Goal: Task Accomplishment & Management: Use online tool/utility

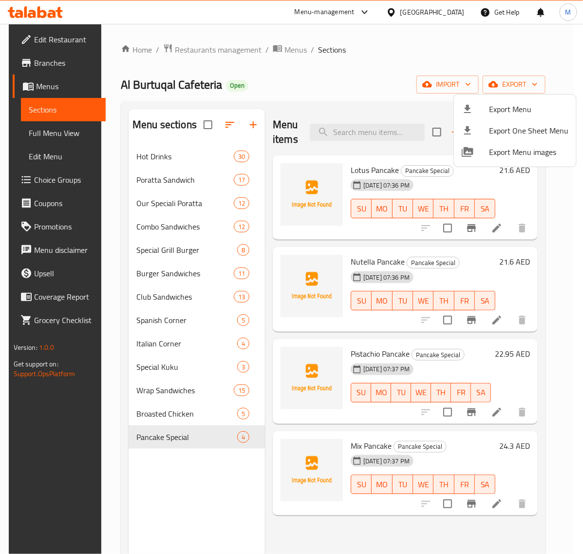
click at [251, 121] on div at bounding box center [291, 277] width 583 height 554
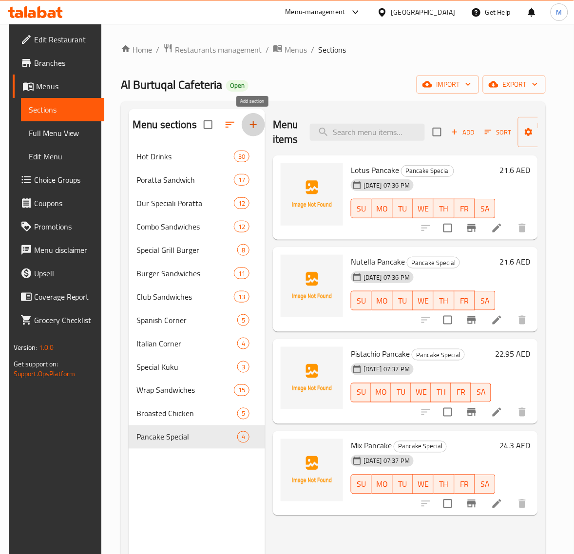
click at [251, 121] on icon "button" at bounding box center [254, 125] width 12 height 12
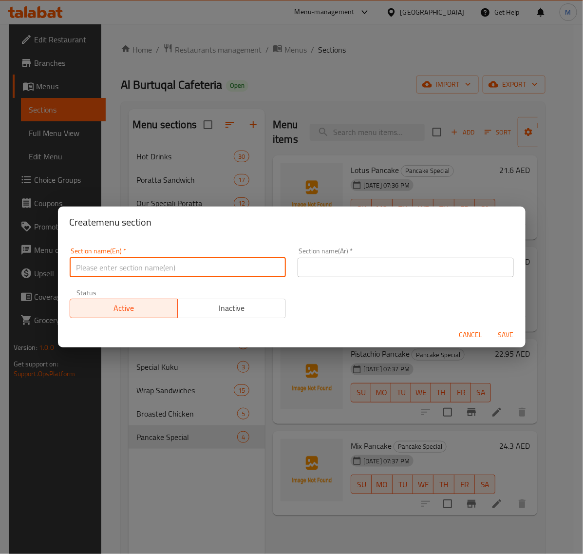
click at [154, 270] on input "text" at bounding box center [178, 267] width 216 height 19
type input "Platters"
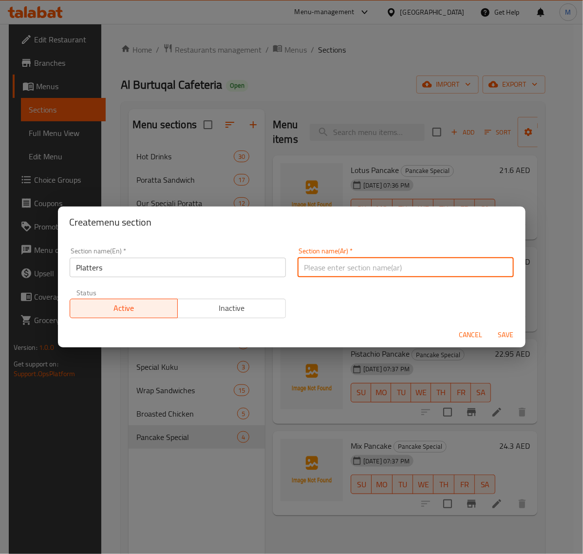
click at [334, 269] on input "text" at bounding box center [406, 267] width 216 height 19
type input "الأطباق"
click at [135, 264] on input "Platters" at bounding box center [178, 267] width 216 height 19
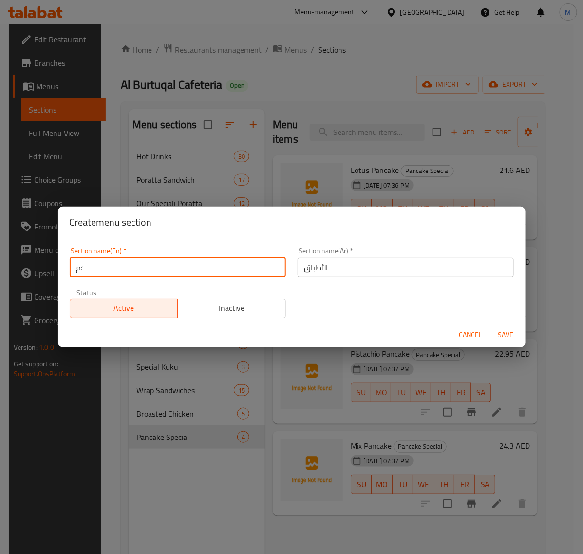
type input "؛"
type input "Plate Items"
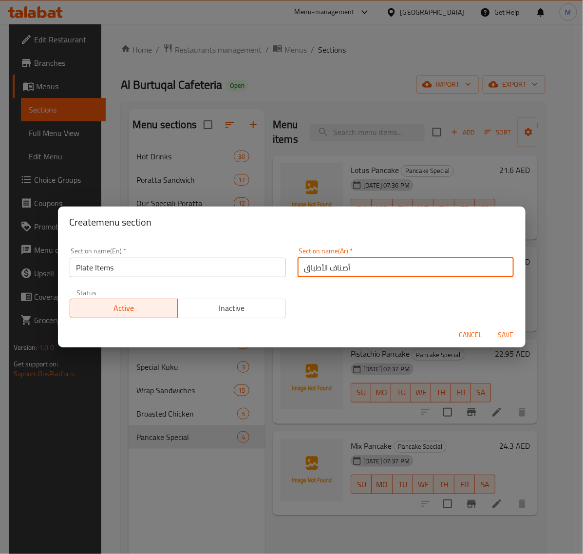
type input "أصناف الأطباق"
click at [503, 335] on span "Save" at bounding box center [506, 335] width 23 height 12
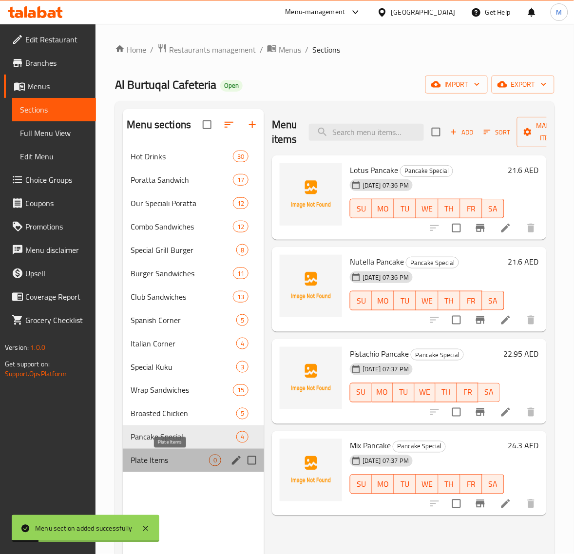
click at [162, 462] on span "Plate Items" at bounding box center [170, 461] width 78 height 12
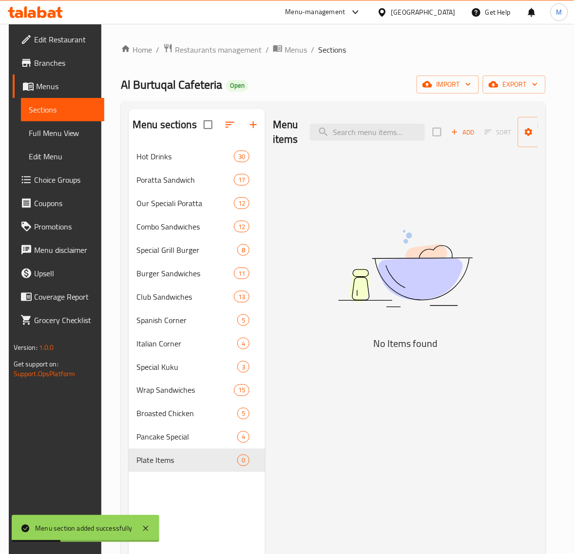
click at [460, 130] on span "Add" at bounding box center [463, 132] width 26 height 11
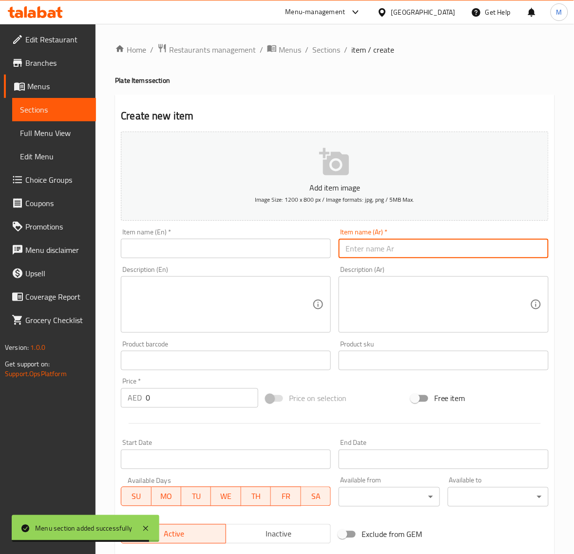
click at [378, 252] on input "text" at bounding box center [444, 248] width 210 height 19
paste input "صحن دجاج ناشف"
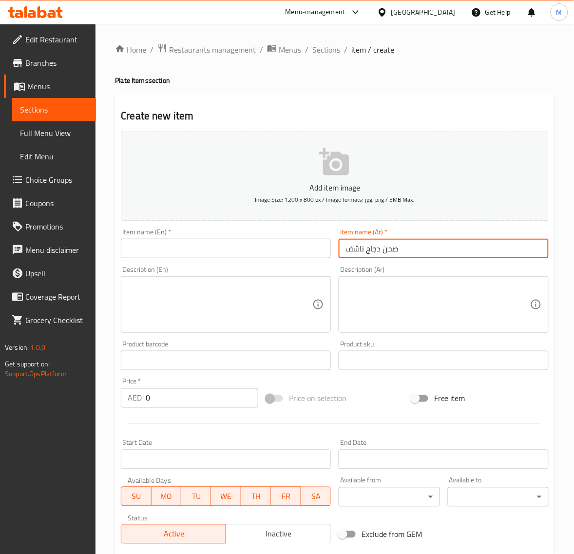
type input "صحن دجاج ناشف"
click at [174, 252] on input "text" at bounding box center [226, 248] width 210 height 19
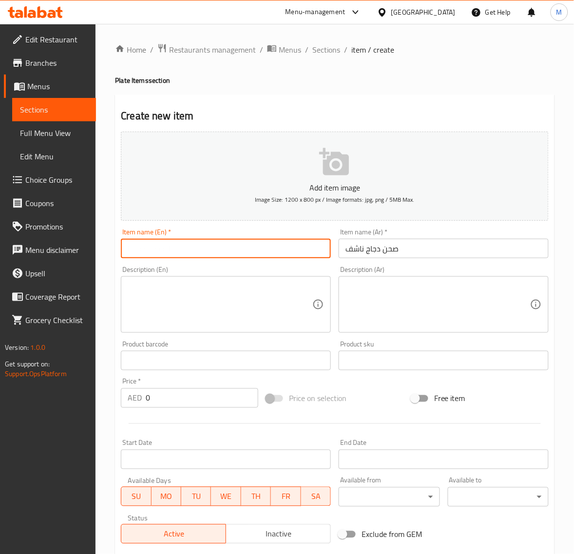
paste input "CHICKEN NASHIF PLATE"
type input "Chicken Nashif Plate"
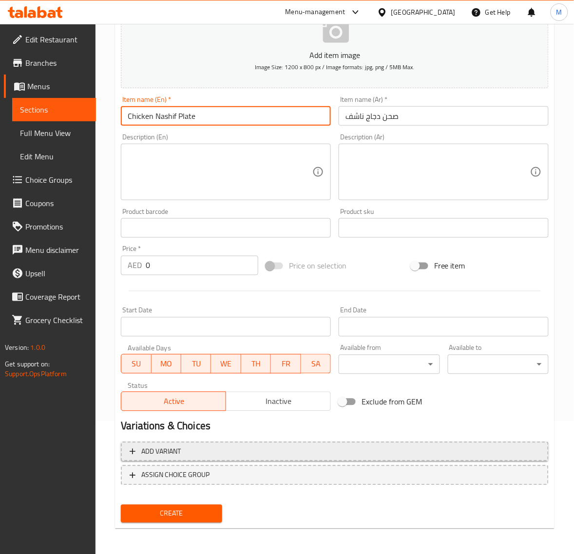
click at [307, 452] on span "Add variant" at bounding box center [335, 452] width 410 height 12
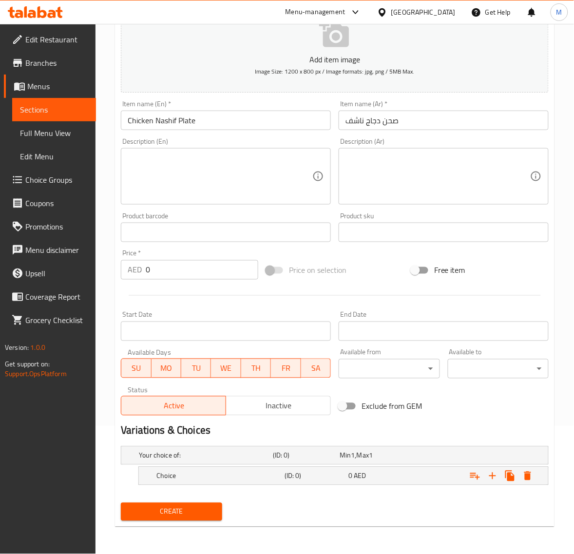
scroll to position [128, 0]
click at [493, 476] on icon "Expand" at bounding box center [492, 476] width 7 height 7
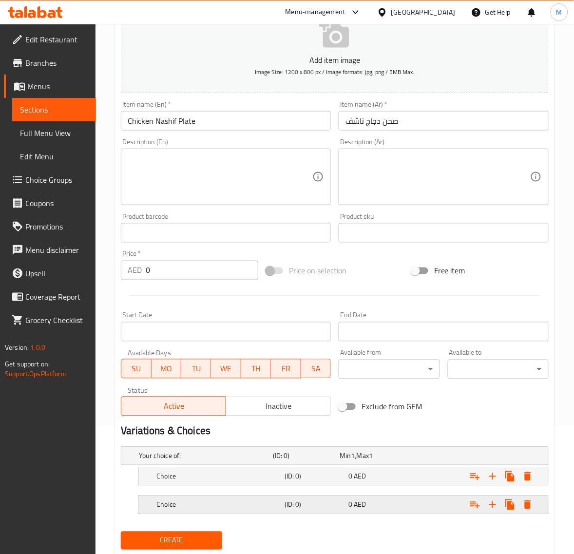
click at [225, 503] on h5 "Choice" at bounding box center [218, 505] width 124 height 10
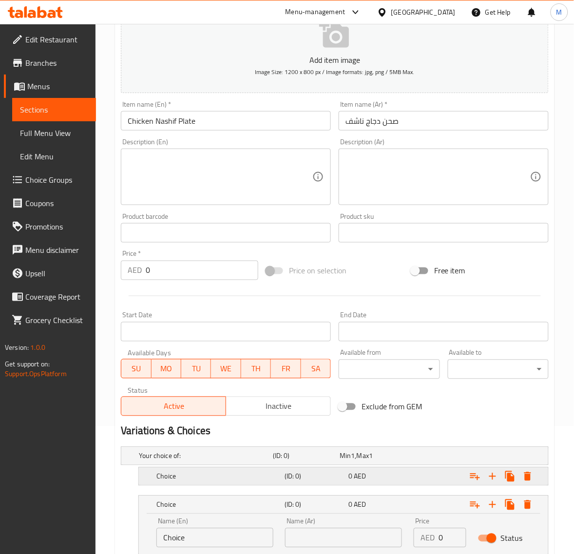
click at [212, 480] on h5 "Choice" at bounding box center [218, 477] width 124 height 10
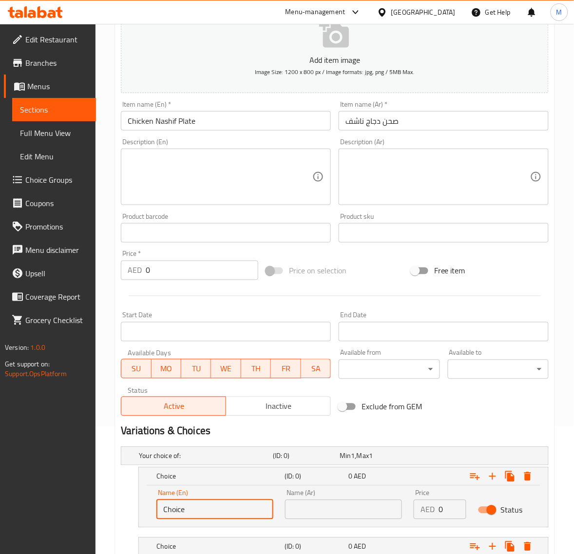
click at [212, 504] on input "Choice" at bounding box center [214, 509] width 117 height 19
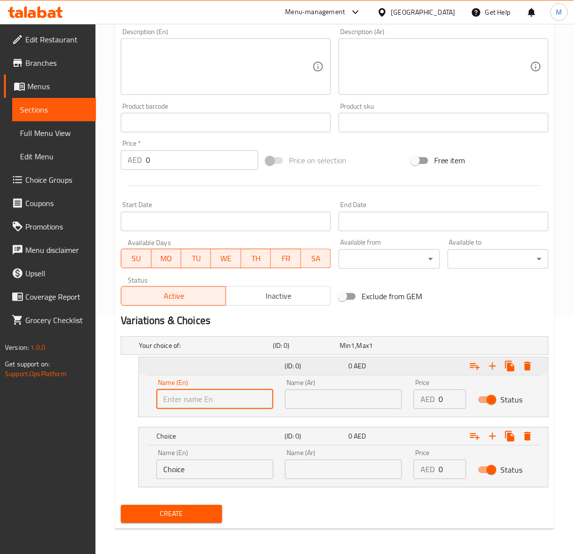
scroll to position [240, 0]
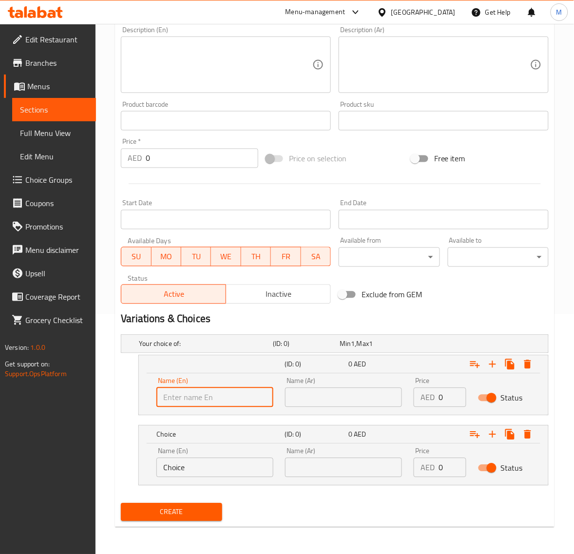
click at [205, 396] on input "text" at bounding box center [214, 397] width 117 height 19
type input "Small"
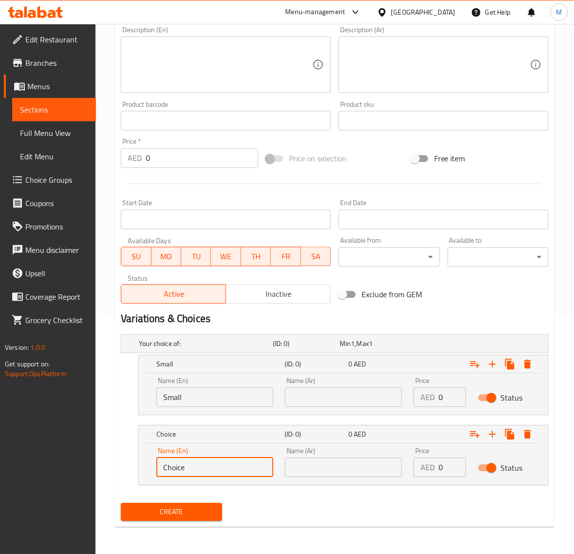
click at [211, 466] on input "Choice" at bounding box center [214, 467] width 117 height 19
click at [210, 464] on input "text" at bounding box center [214, 467] width 117 height 19
type input "Large"
click at [211, 466] on input "Large" at bounding box center [214, 467] width 117 height 19
click at [210, 466] on input "text" at bounding box center [214, 467] width 117 height 19
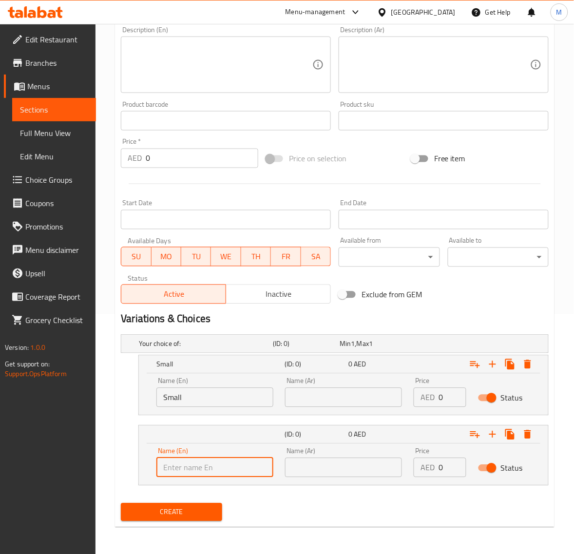
type input "Medium"
click at [452, 395] on input "1" at bounding box center [453, 397] width 28 height 19
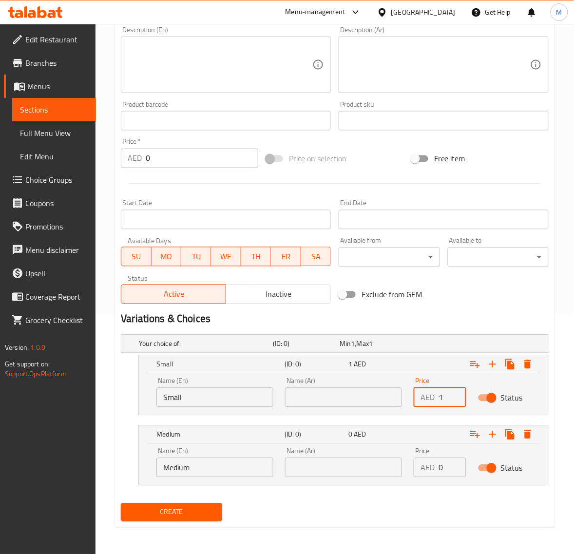
paste input "6.20"
type input "16.20"
click at [446, 471] on input "0" at bounding box center [453, 467] width 28 height 19
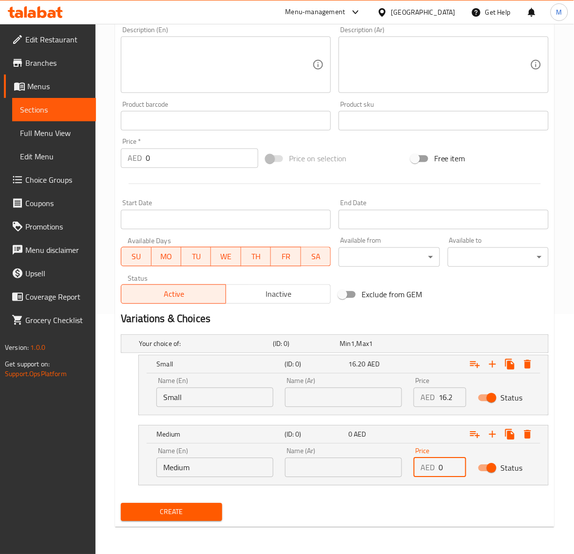
paste input "24.3"
type input "24.30"
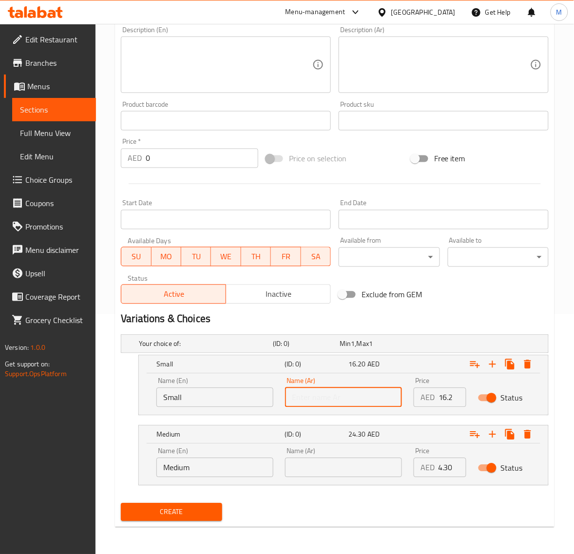
scroll to position [0, 0]
click at [352, 400] on input "text" at bounding box center [343, 397] width 117 height 19
type input "صغير"
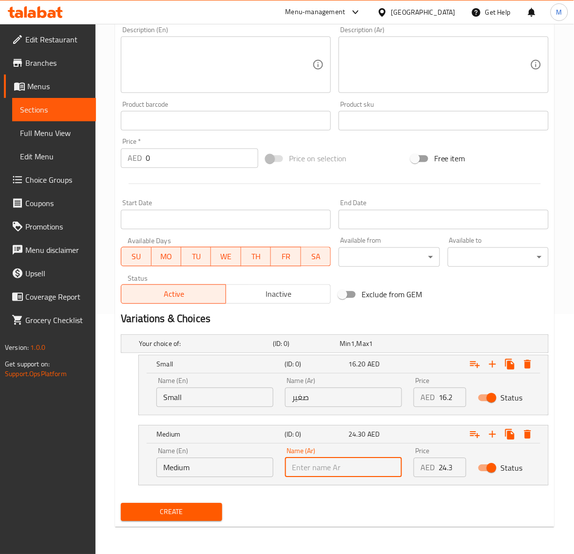
click at [337, 462] on input "text" at bounding box center [343, 467] width 117 height 19
type input "وسط"
click at [313, 497] on div "Your choice of: (ID: 0) Min 1 , Max 1 Name (En) Your choice of: Name (En) Name …" at bounding box center [335, 415] width 436 height 169
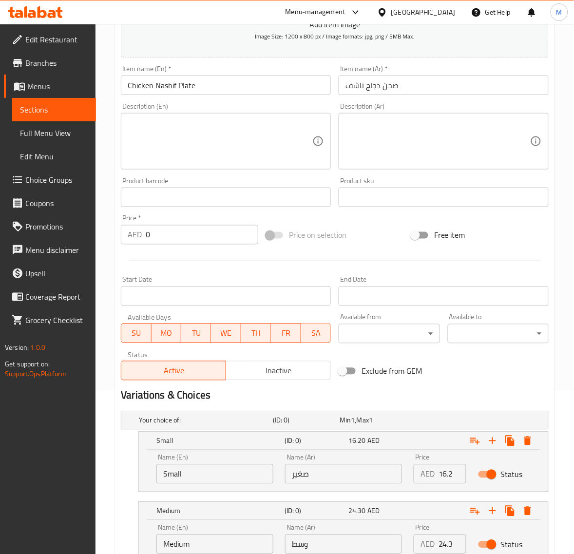
scroll to position [240, 0]
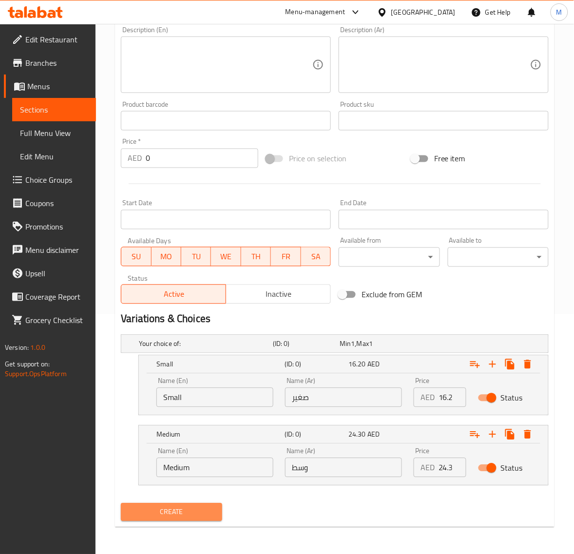
click at [181, 507] on span "Create" at bounding box center [171, 512] width 85 height 12
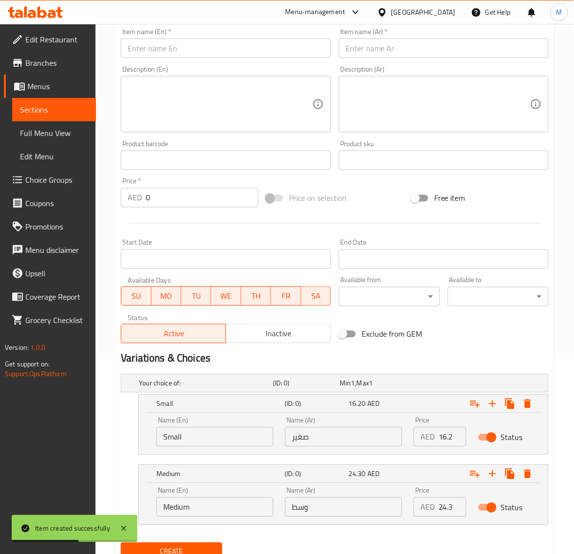
scroll to position [118, 0]
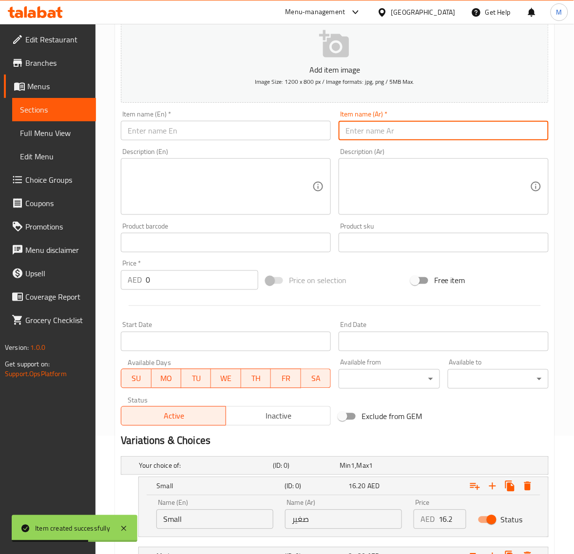
click at [395, 130] on input "text" at bounding box center [444, 130] width 210 height 19
paste input "صحن نقانق ناشف"
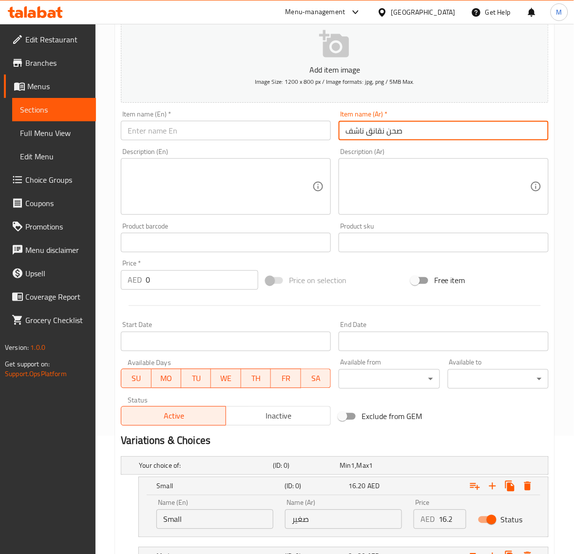
type input "صحن نقانق ناشف"
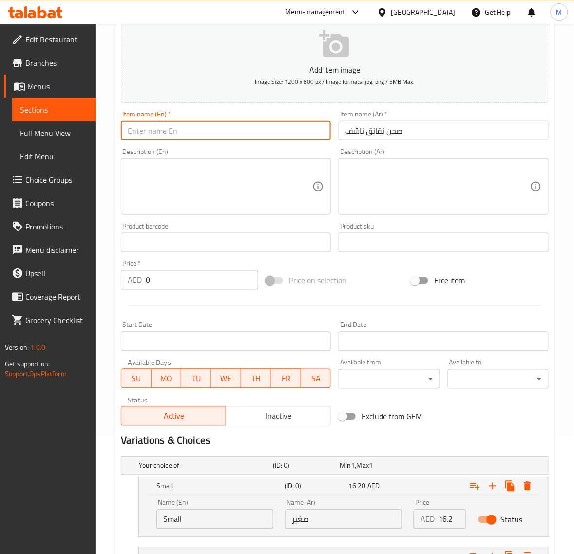
click at [172, 132] on input "text" at bounding box center [226, 130] width 210 height 19
paste input "HOTDOG NASHIF PLATE"
type input "Hotdog Nashif Plate"
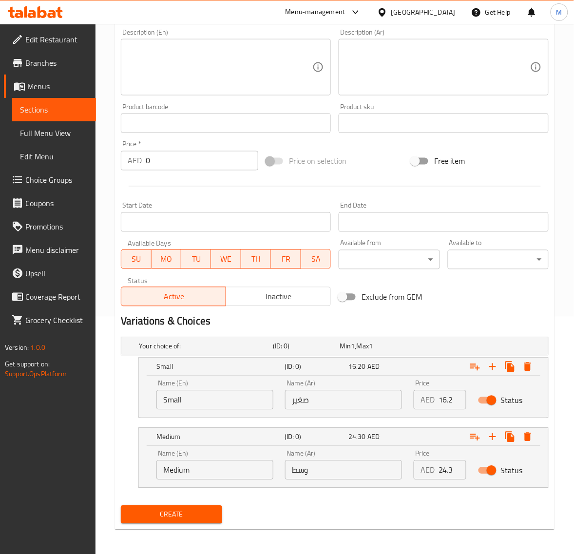
scroll to position [240, 0]
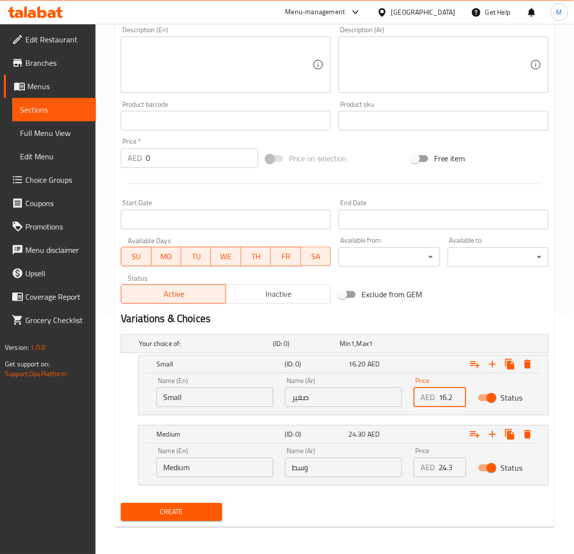
click at [441, 398] on input "16.20" at bounding box center [453, 397] width 28 height 19
paste input "13.5"
type input "13.50"
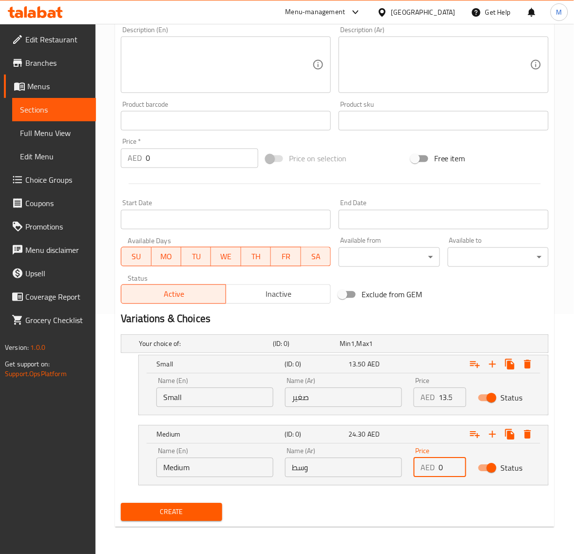
click at [444, 463] on input "0" at bounding box center [453, 467] width 28 height 19
paste input "20.25"
type input "20.25"
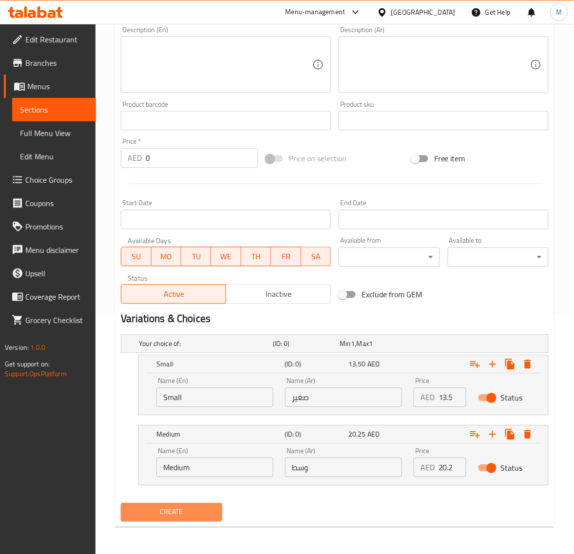
click at [194, 519] on button "Create" at bounding box center [171, 512] width 101 height 18
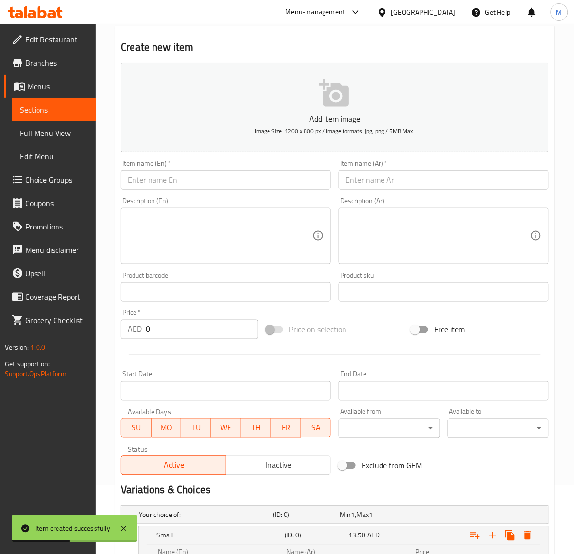
scroll to position [57, 0]
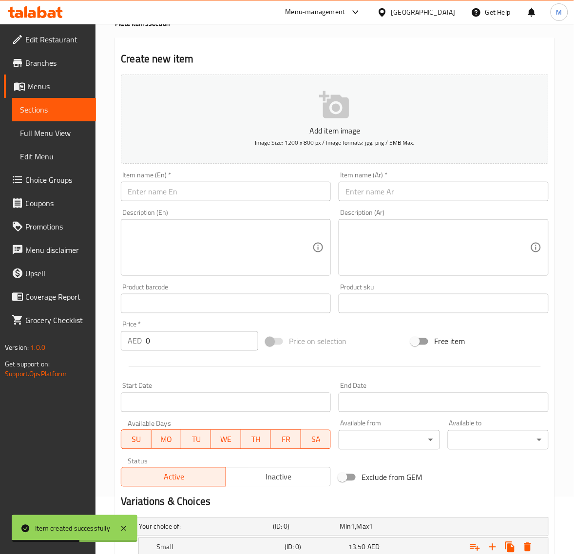
click at [371, 203] on div "Item name (Ar)   * Item name (Ar) *" at bounding box center [444, 187] width 218 height 38
click at [371, 199] on input "text" at bounding box center [444, 191] width 210 height 19
paste input "صحن لحم بقر ناشف"
type input "صحن لحم بقر ناشف"
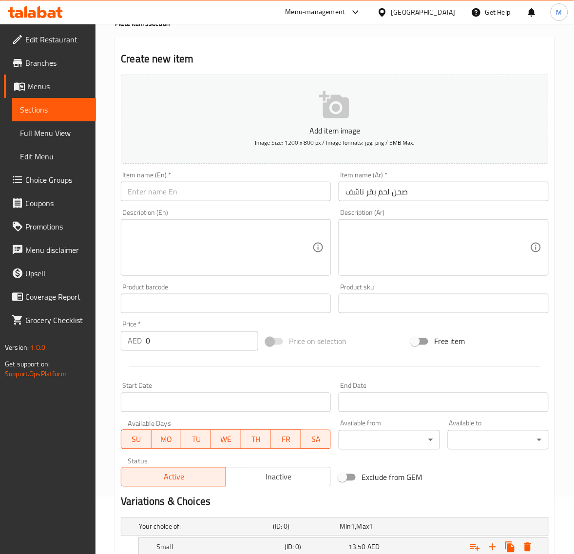
click at [165, 188] on input "text" at bounding box center [226, 191] width 210 height 19
paste input "BEEF NASHIF PLATE"
type input "Beef Nashif Plate"
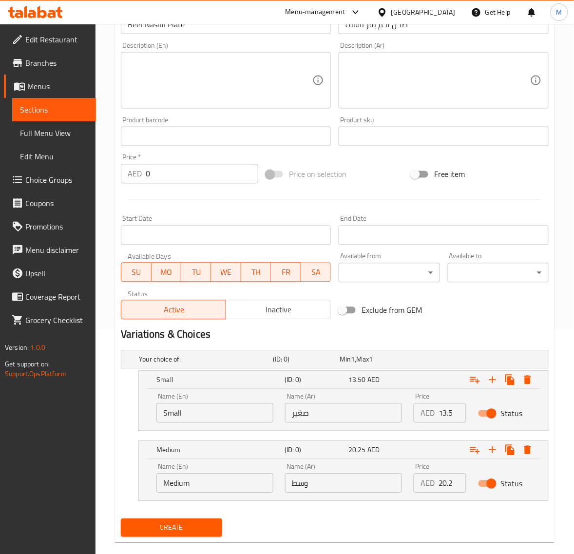
scroll to position [240, 0]
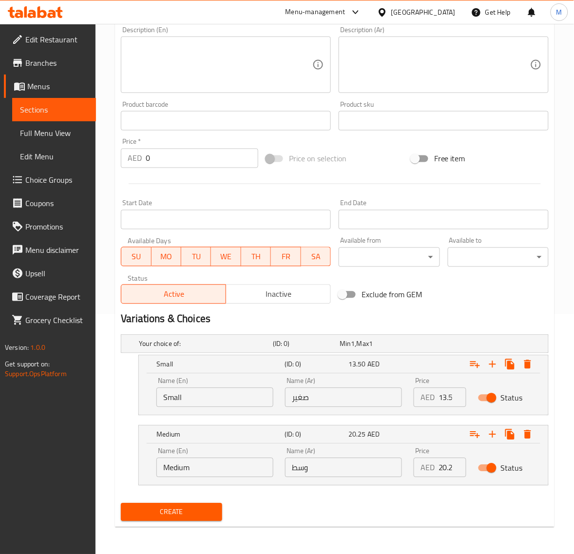
click at [443, 396] on input "13.50" at bounding box center [453, 397] width 28 height 19
paste input "16.2"
type input "16.20"
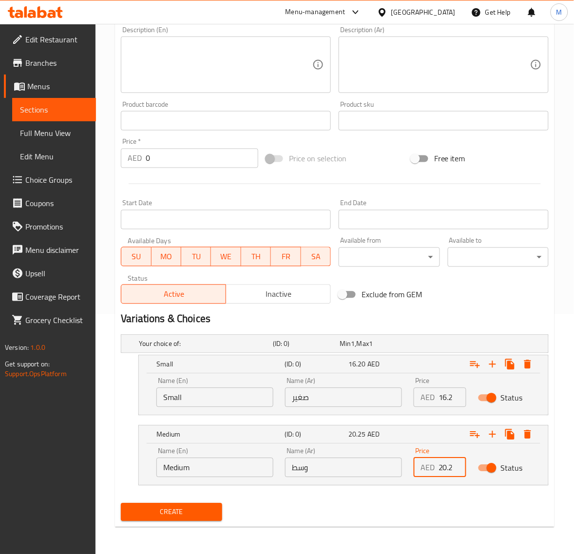
click at [451, 470] on input "20.25" at bounding box center [453, 467] width 28 height 19
paste input "24.3"
type input "24.30"
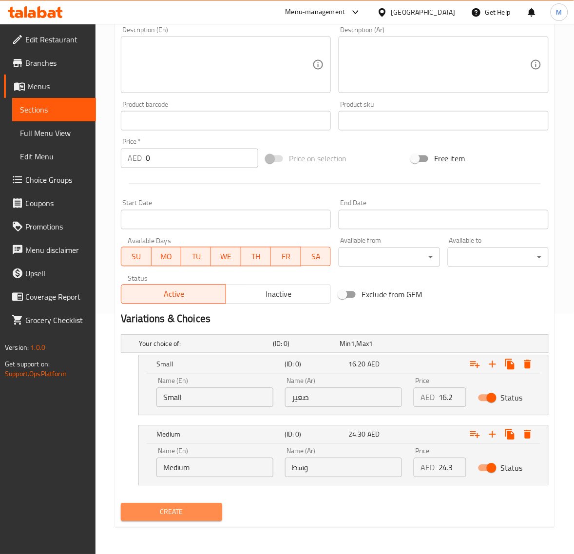
click at [191, 509] on span "Create" at bounding box center [171, 512] width 85 height 12
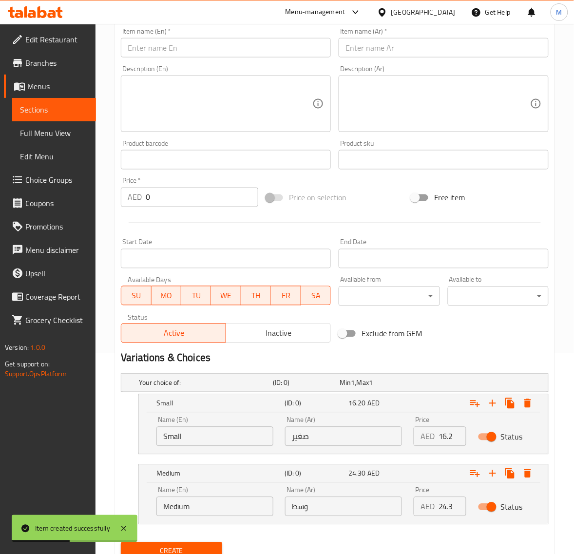
scroll to position [179, 0]
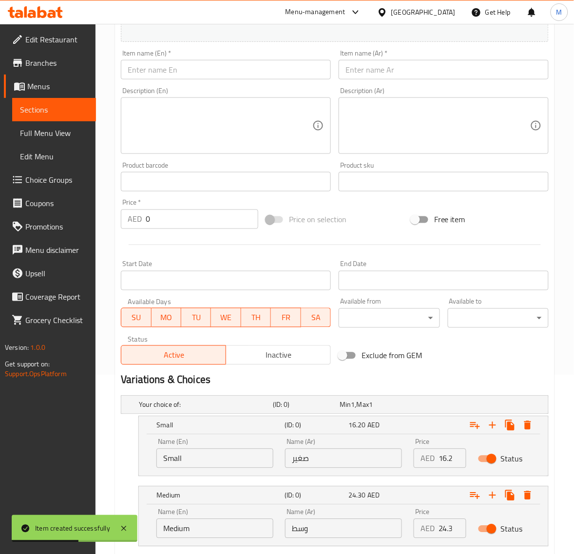
click at [398, 69] on input "text" at bounding box center [444, 69] width 210 height 19
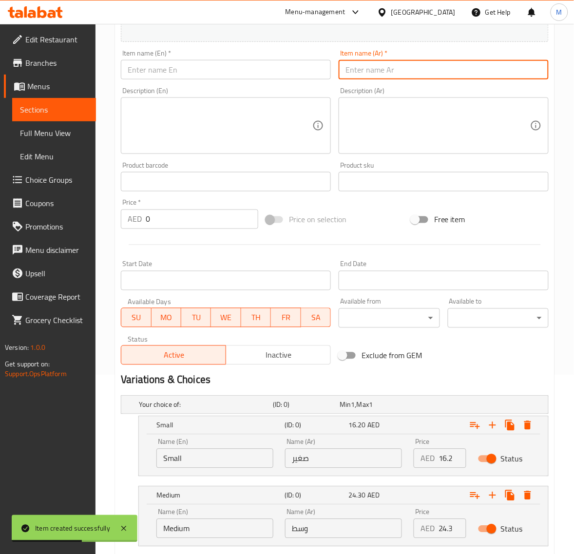
paste input "صحن بيض بورجي"
type input "صحن بيض بورجي"
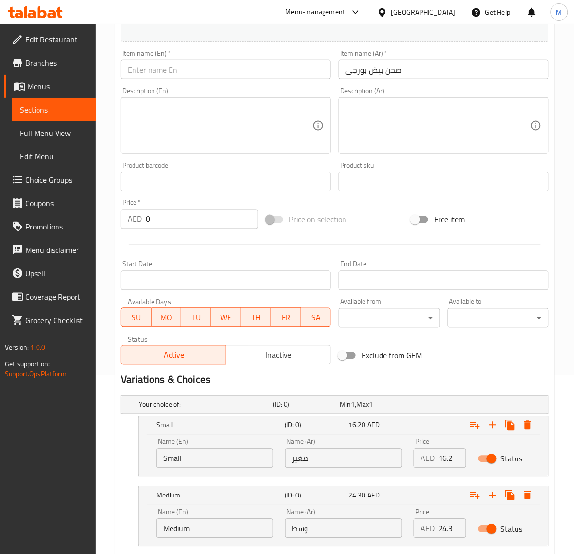
click at [179, 72] on input "text" at bounding box center [226, 69] width 210 height 19
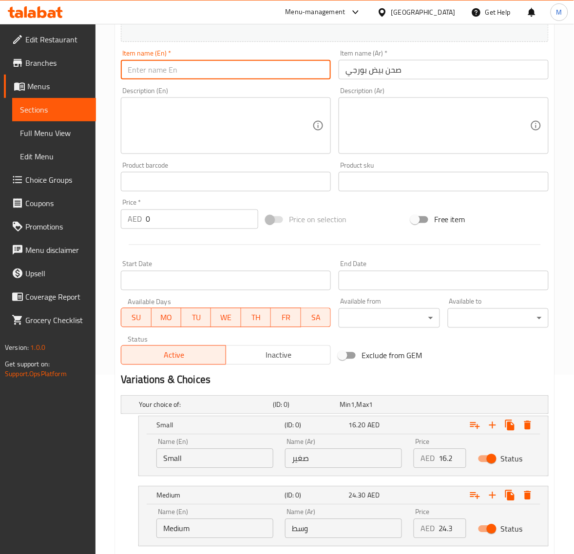
paste input "EGG BURJI PLATE"
type input "Egg Burji Plate"
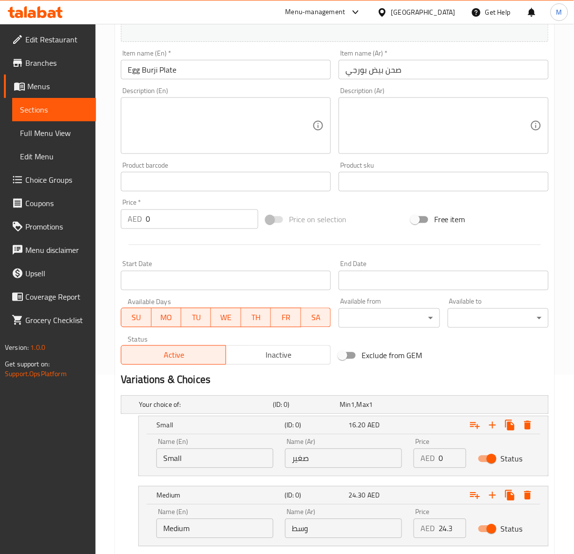
click at [444, 460] on input "0" at bounding box center [453, 458] width 28 height 19
paste input "8.1"
type input "8.10"
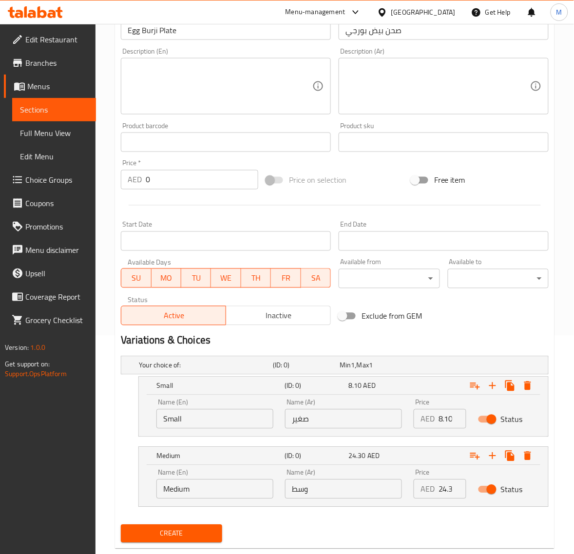
scroll to position [240, 0]
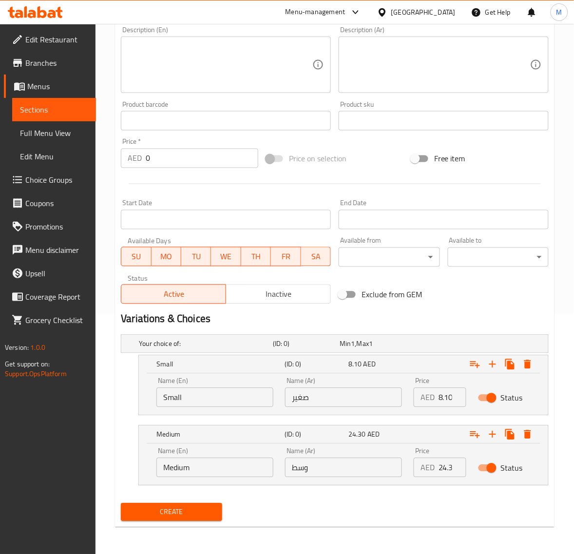
click at [446, 466] on input "24.30" at bounding box center [453, 467] width 28 height 19
paste input "13.5"
type input "13.50"
click at [176, 512] on span "Create" at bounding box center [171, 512] width 85 height 12
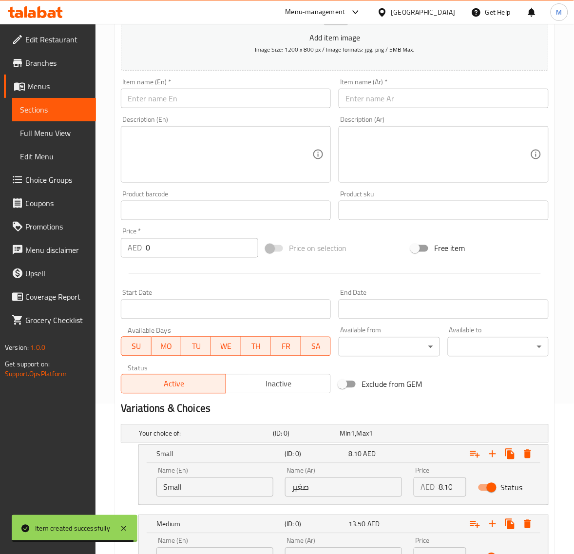
scroll to position [118, 0]
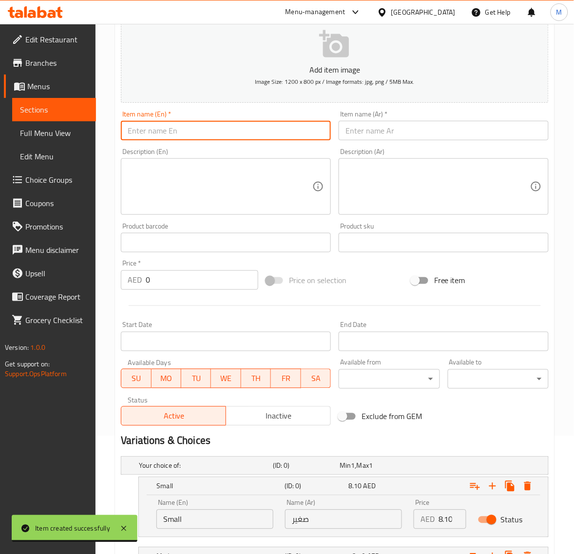
click at [202, 129] on input "text" at bounding box center [226, 130] width 210 height 19
paste input "KEEMA PLATE"
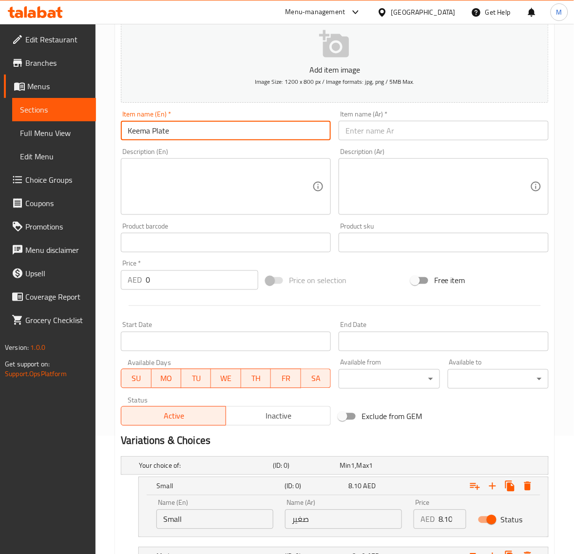
type input "Keema Plate"
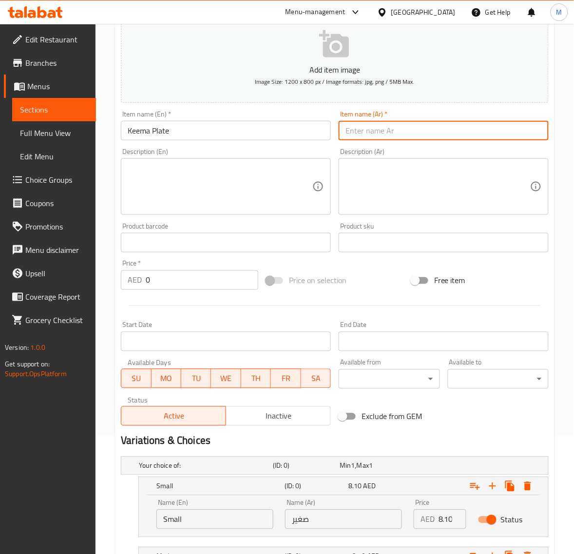
click at [384, 134] on input "text" at bounding box center [444, 130] width 210 height 19
paste input "صحن كيما"
type input "صحن كيما"
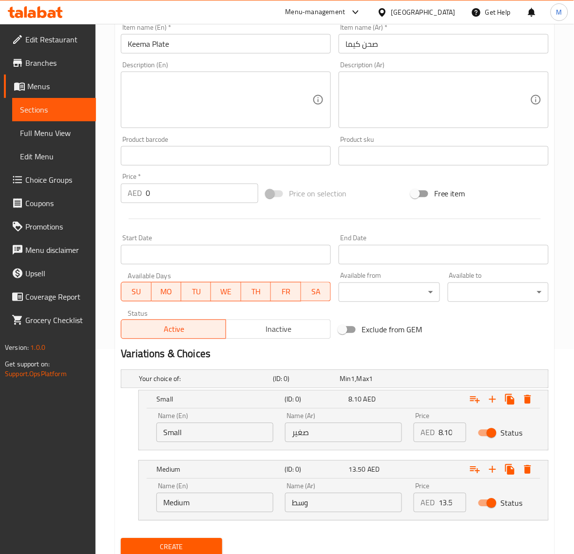
scroll to position [240, 0]
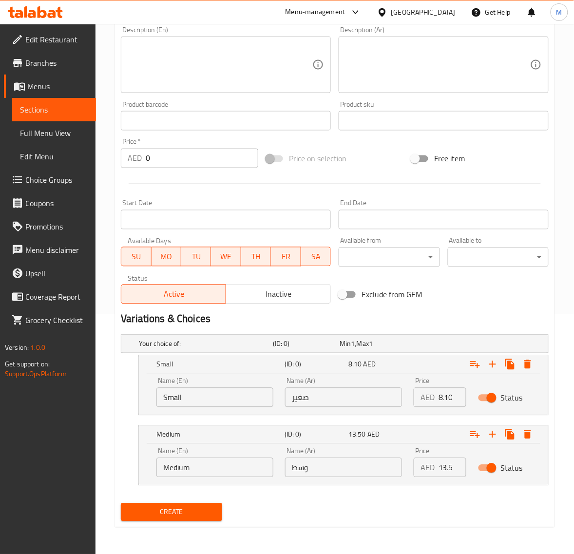
click at [447, 401] on input "8.10" at bounding box center [453, 397] width 28 height 19
paste input "10.8"
type input "10.80"
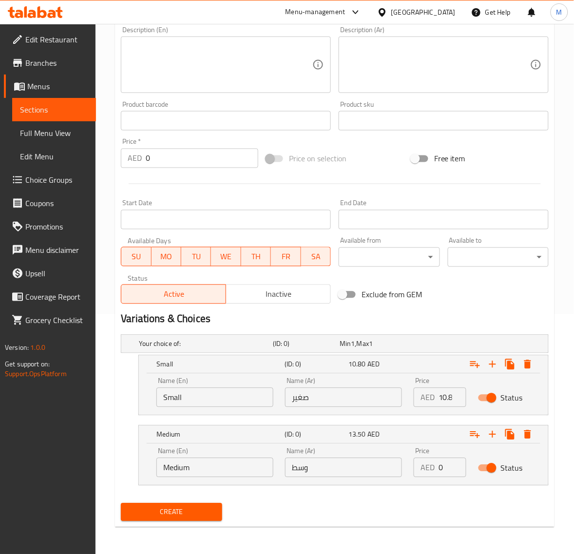
click at [444, 464] on input "0" at bounding box center [453, 467] width 28 height 19
paste input "16.2"
type input "16.20"
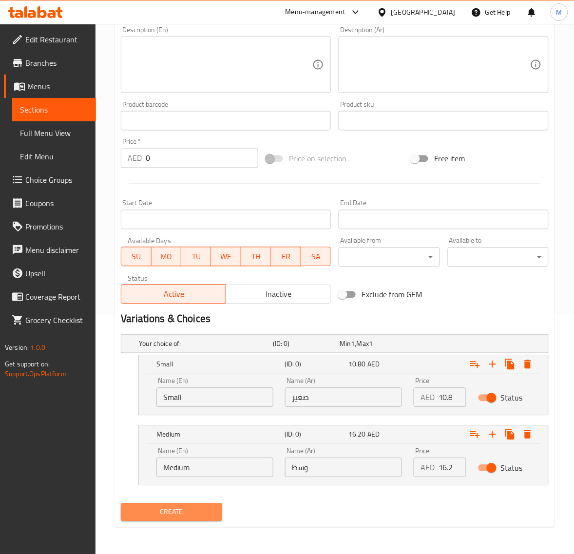
click at [206, 506] on span "Create" at bounding box center [171, 512] width 85 height 12
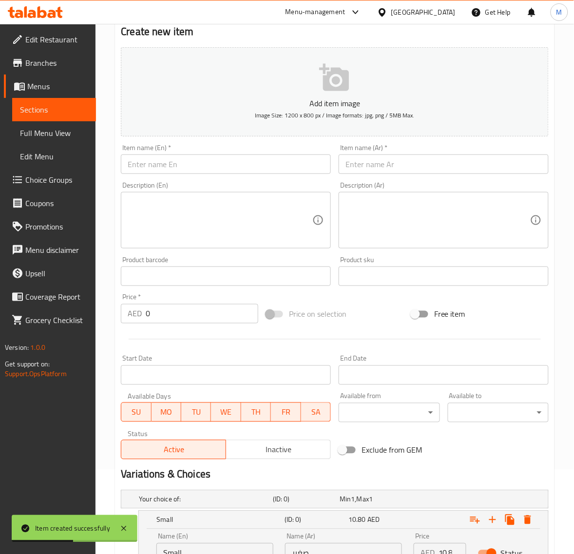
scroll to position [57, 0]
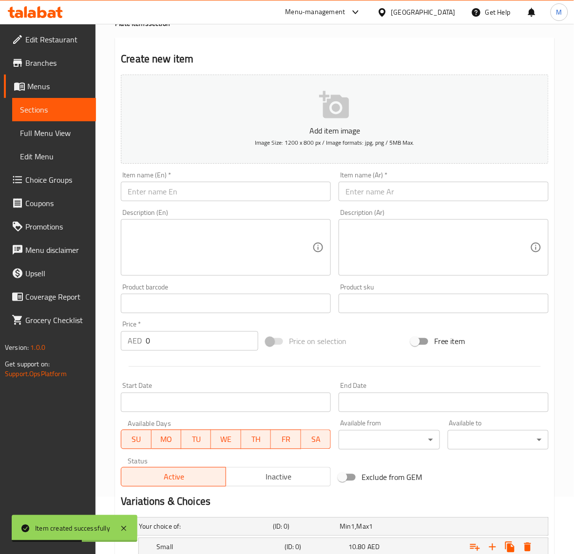
click at [381, 182] on div "Item name (Ar)   * Item name (Ar) *" at bounding box center [444, 187] width 210 height 30
click at [373, 196] on input "text" at bounding box center [444, 191] width 210 height 19
paste input "دجاج شيلي"
type input "دجاج شيلي"
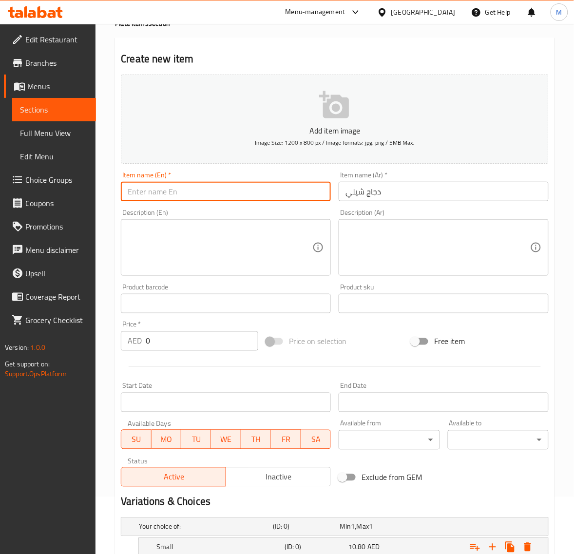
click at [179, 196] on input "text" at bounding box center [226, 191] width 210 height 19
paste input "CHICKEN CHILLI"
type input "Chicken Chilli"
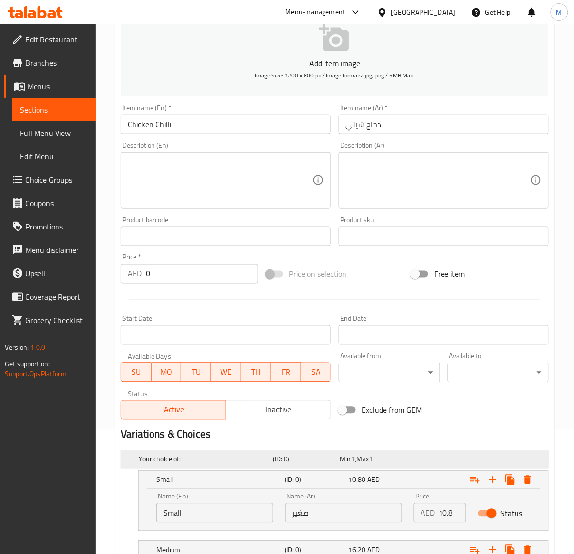
scroll to position [240, 0]
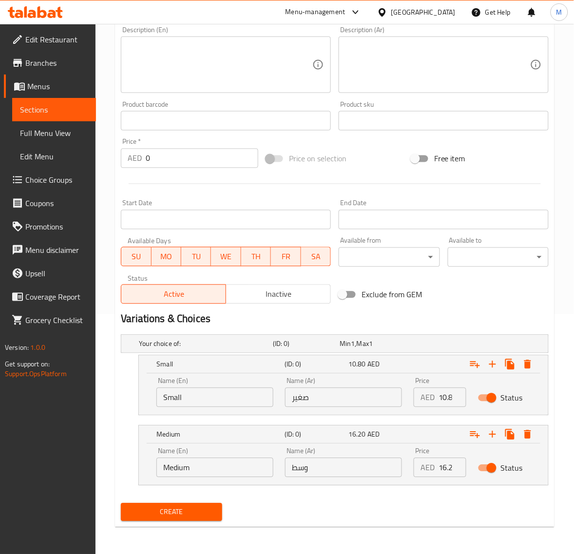
click at [435, 397] on div "AED 10.80 Price" at bounding box center [440, 397] width 53 height 19
click at [442, 398] on input "0" at bounding box center [453, 397] width 28 height 19
paste input "16.2"
type input "16.20"
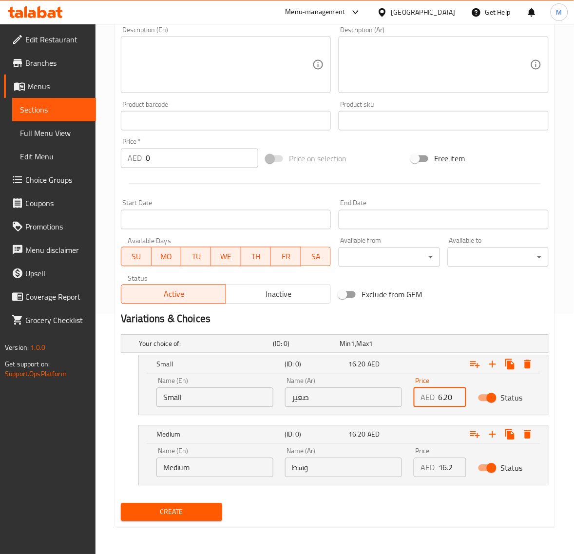
scroll to position [0, 0]
click at [444, 466] on input "16.20" at bounding box center [453, 467] width 28 height 19
paste input "24.3"
type input "24.30"
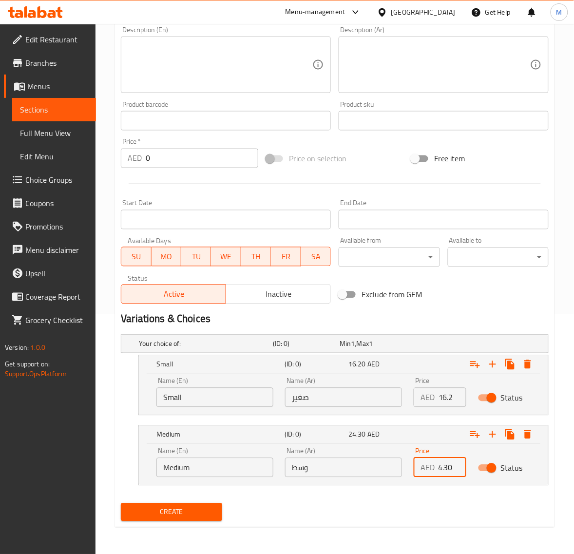
click at [303, 505] on div "Create" at bounding box center [335, 512] width 436 height 26
click at [203, 507] on span "Create" at bounding box center [171, 512] width 85 height 12
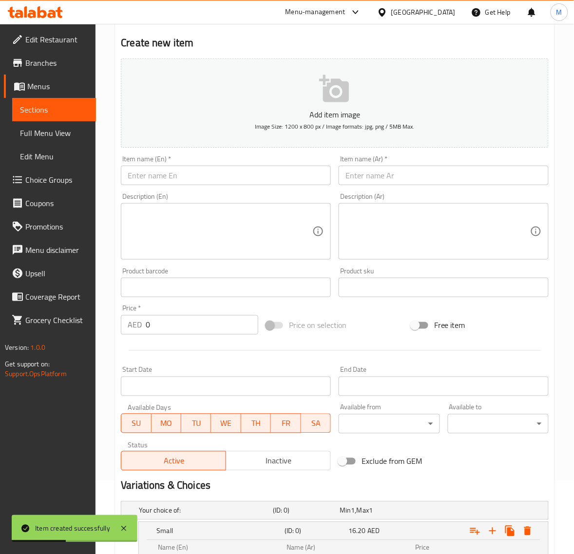
scroll to position [57, 0]
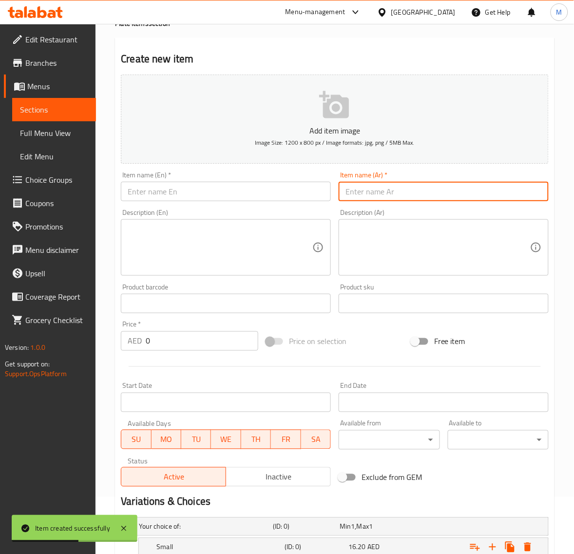
click at [416, 190] on input "text" at bounding box center [444, 191] width 210 height 19
paste input "بطاطا ودجيز"
type input "بطاطا ودجيز"
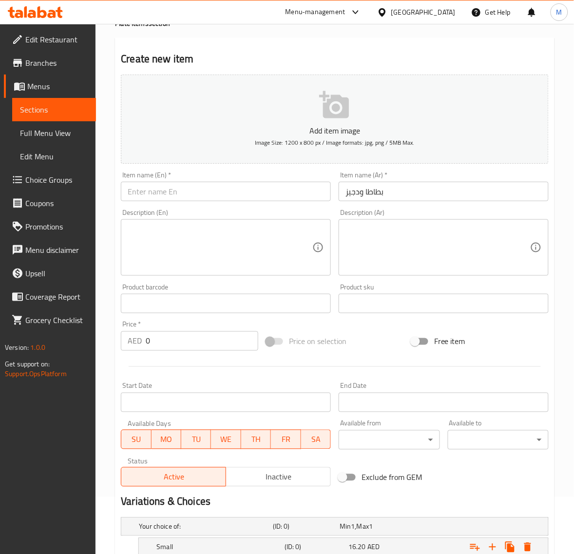
click at [235, 193] on input "text" at bounding box center [226, 191] width 210 height 19
paste input "POTATO WEDGES"
type input "Potato Wedges"
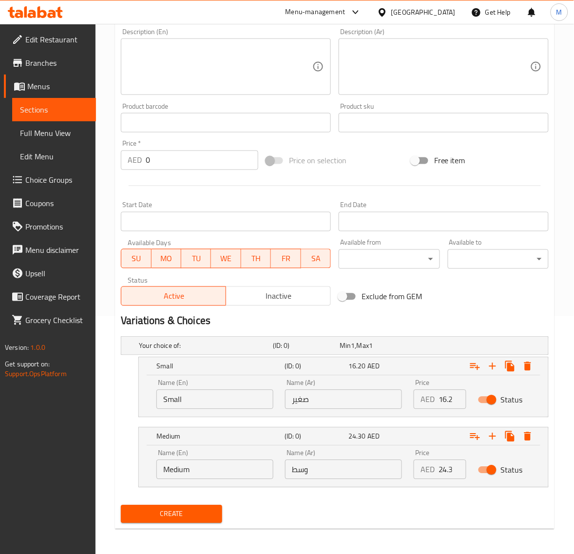
scroll to position [240, 0]
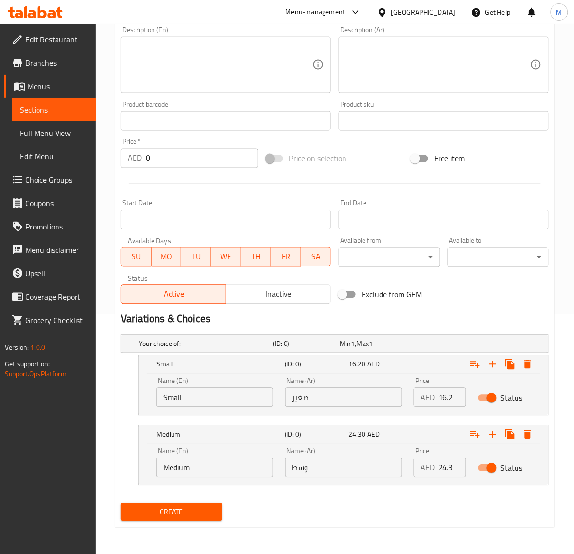
click at [448, 396] on input "16.20" at bounding box center [453, 397] width 28 height 19
paste input "9.45"
type input "9.45"
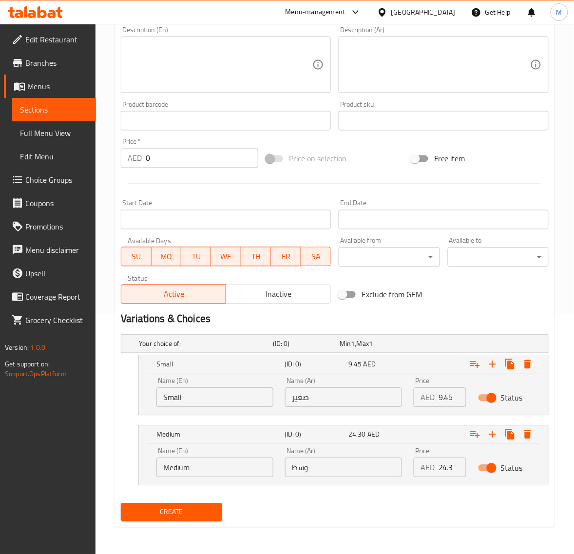
click at [449, 467] on input "24.30" at bounding box center [453, 467] width 28 height 19
paste input "13.5"
type input "13.50"
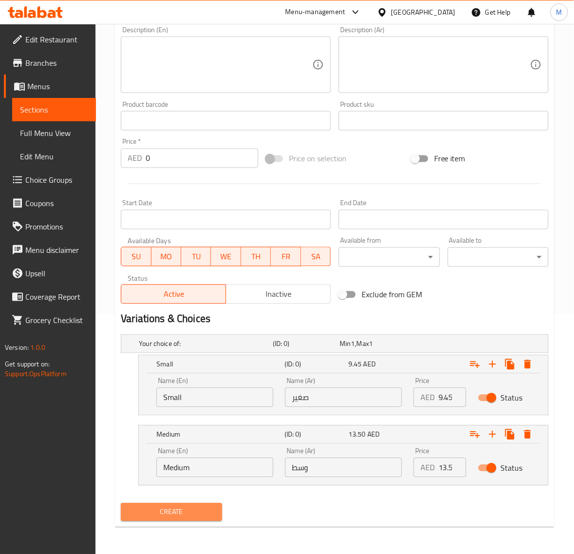
click at [191, 516] on span "Create" at bounding box center [171, 512] width 85 height 12
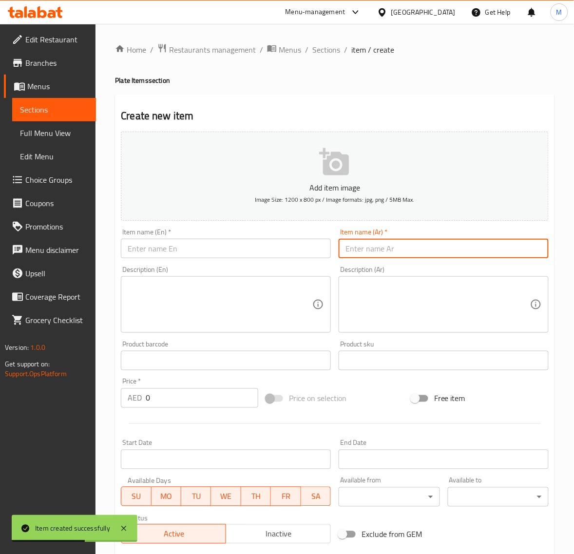
click at [368, 251] on input "text" at bounding box center [444, 248] width 210 height 19
paste input "طاطا مقلي"
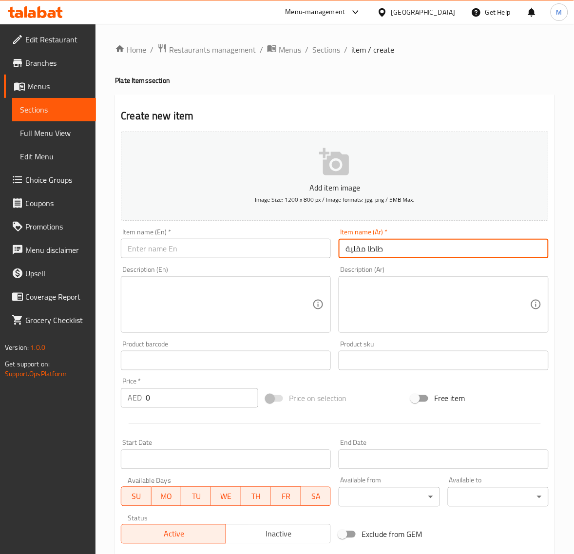
type input "طاطا مقلية"
click at [189, 248] on input "text" at bounding box center [226, 248] width 210 height 19
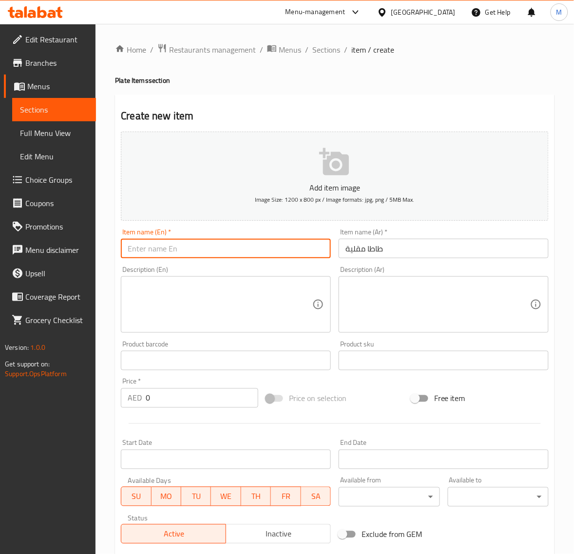
paste input "FRENCH FRIES"
type input "French Fries"
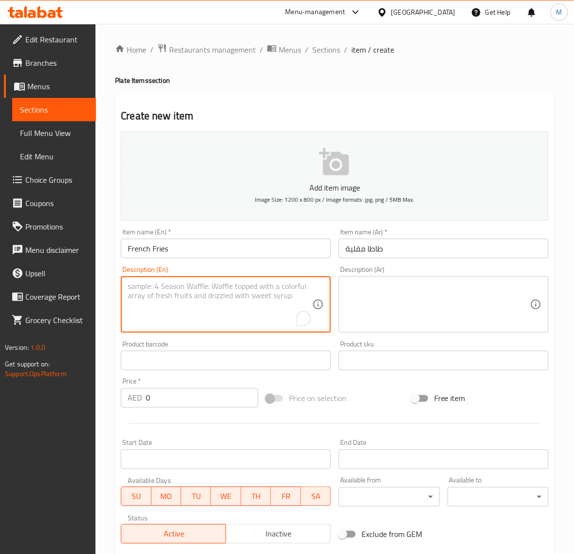
click at [142, 296] on textarea "To enrich screen reader interactions, please activate Accessibility in Grammarl…" at bounding box center [220, 305] width 185 height 46
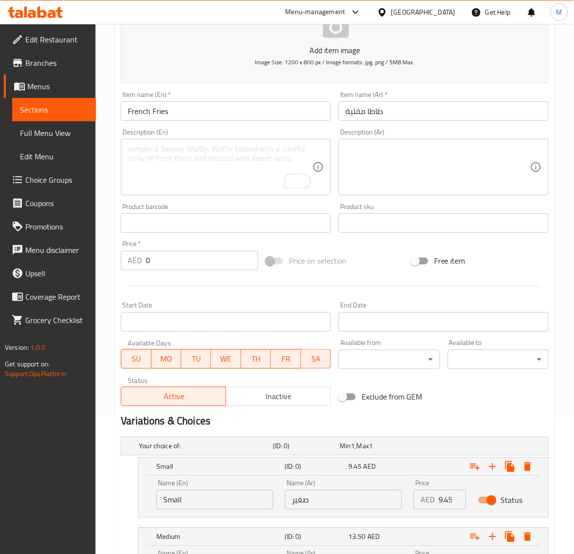
scroll to position [183, 0]
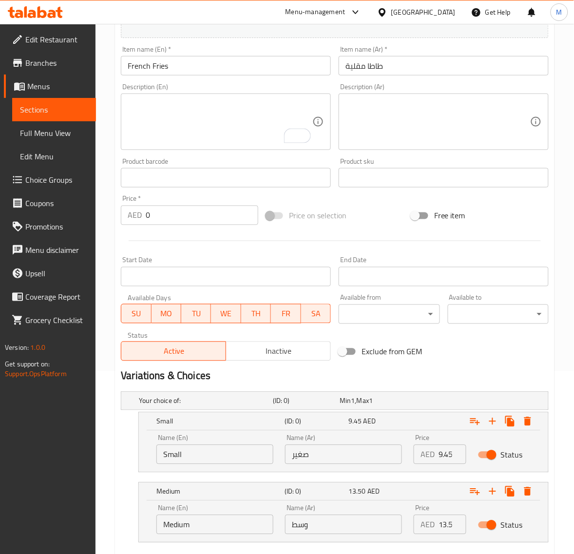
click at [447, 453] on input "9.45" at bounding box center [453, 454] width 28 height 19
paste input "6.75"
type input "6.75"
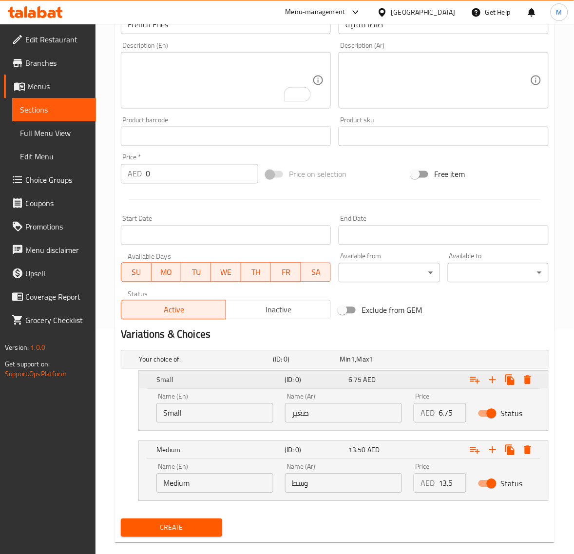
scroll to position [240, 0]
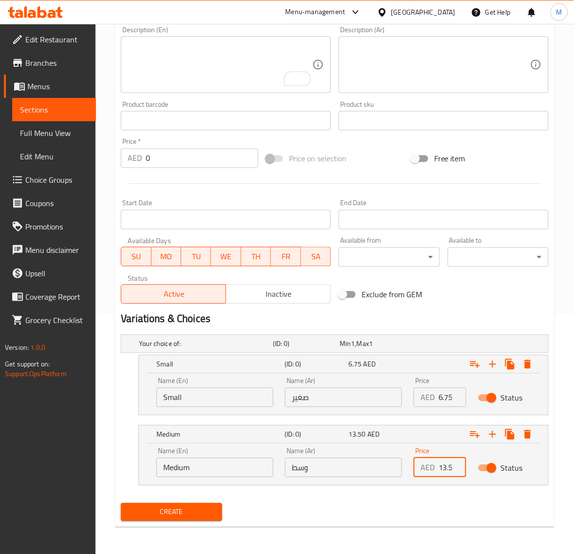
click at [448, 468] on input "13.50" at bounding box center [453, 467] width 28 height 19
paste input "13.5"
type input "13.50"
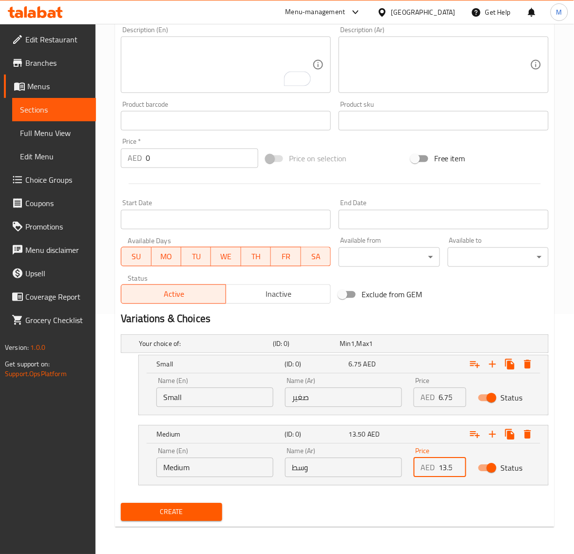
click at [159, 513] on span "Create" at bounding box center [171, 512] width 85 height 12
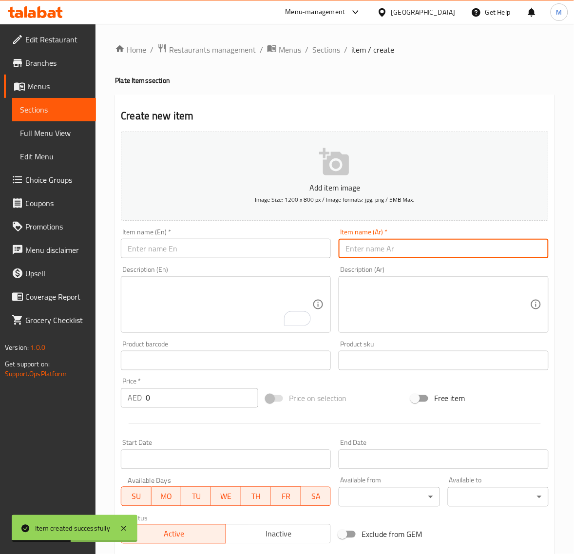
click at [362, 245] on input "text" at bounding box center [444, 248] width 210 height 19
paste input "بطاطا نيت"
type input "بطاطا نيت"
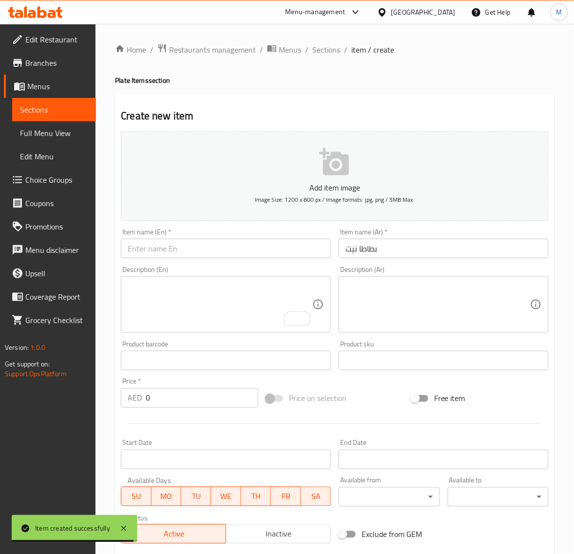
click at [179, 247] on input "text" at bounding box center [226, 248] width 210 height 19
paste input "POTATO NET"
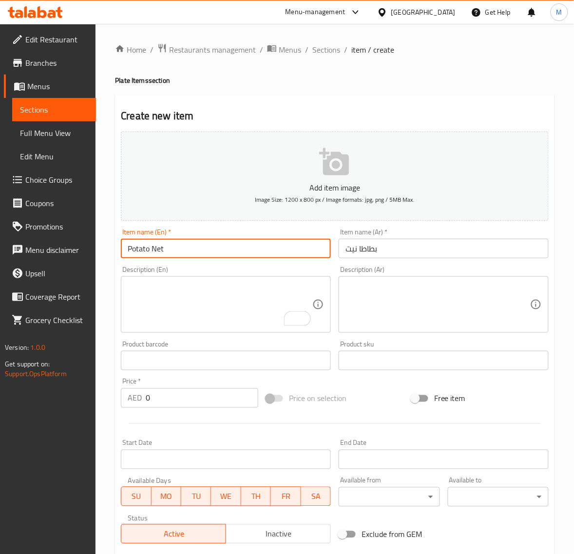
type input "Potato Net"
click at [109, 378] on div "Home / Restaurants management / Menus / Sections / item / create Plate Items se…" at bounding box center [334, 409] width 478 height 770
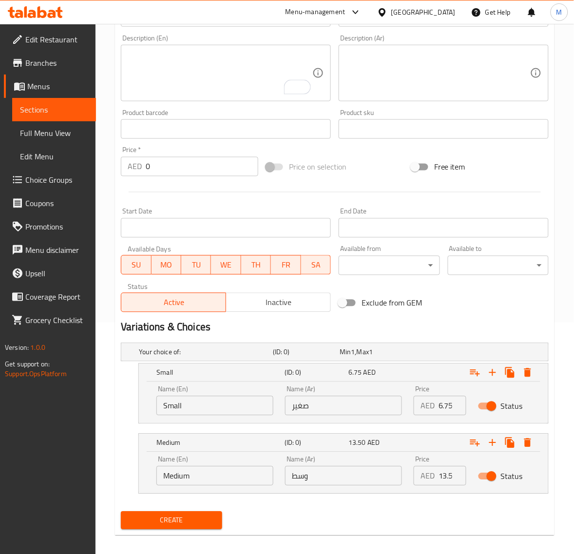
scroll to position [240, 0]
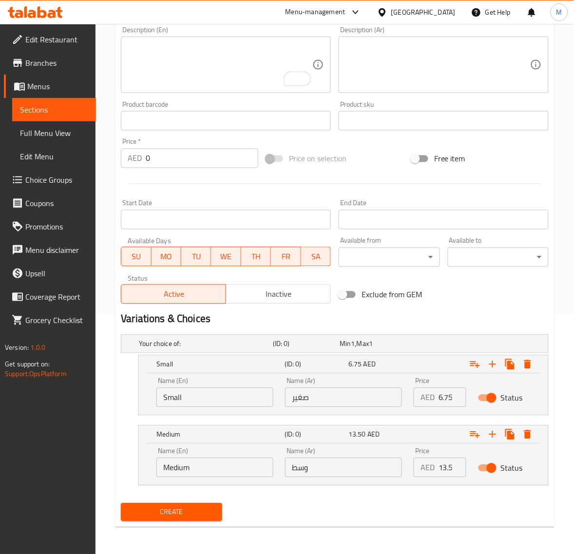
click at [441, 400] on input "6.75" at bounding box center [453, 397] width 28 height 19
paste input "10.8"
type input "10.80"
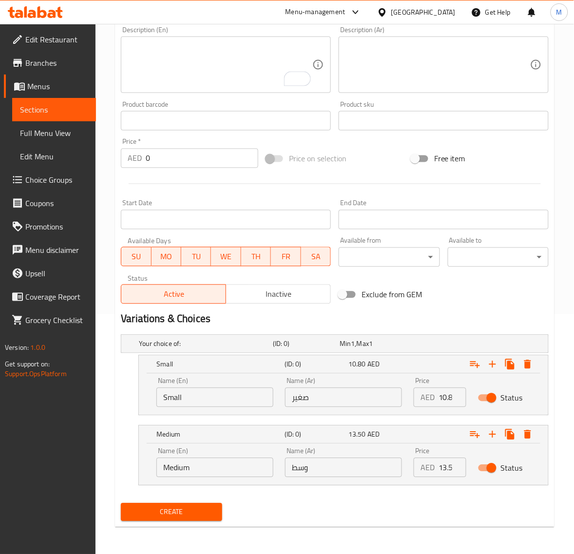
click at [440, 468] on input "13.50" at bounding box center [453, 467] width 28 height 19
paste input "16.2"
type input "16.20"
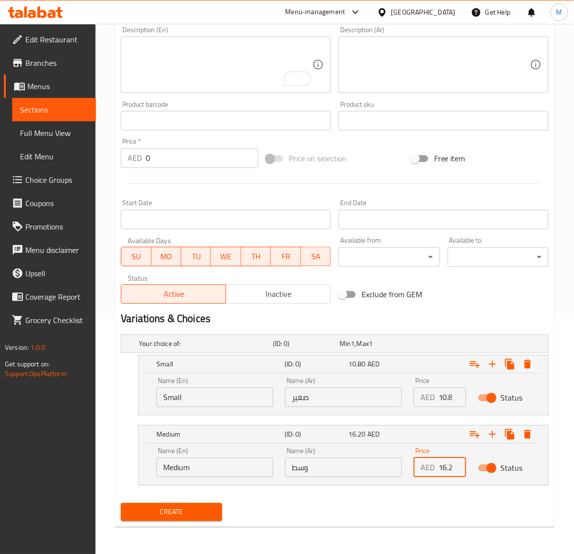
click at [206, 512] on span "Create" at bounding box center [171, 512] width 85 height 12
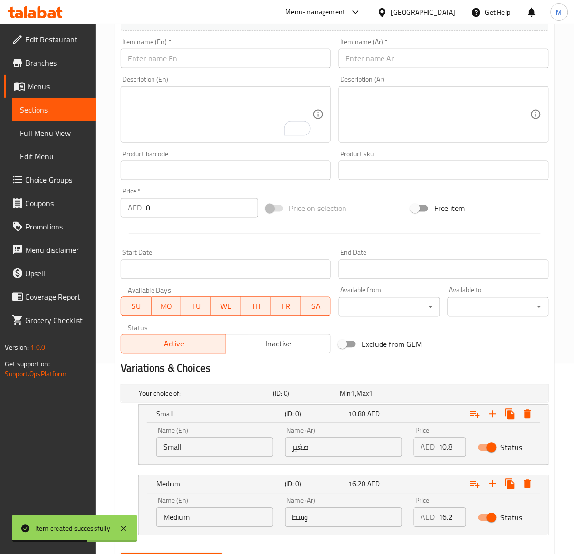
scroll to position [179, 0]
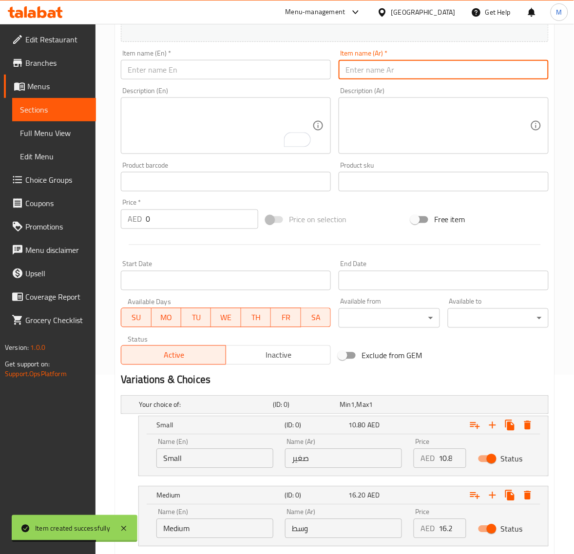
click at [390, 71] on input "text" at bounding box center [444, 69] width 210 height 19
paste input "حلقات بصل"
type input "حلقات بصل"
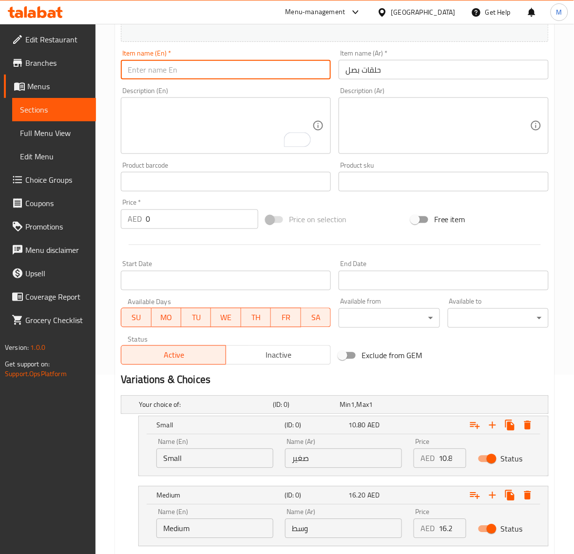
click at [190, 77] on input "text" at bounding box center [226, 69] width 210 height 19
paste input "ONION RINGS"
type input "Onion Rings"
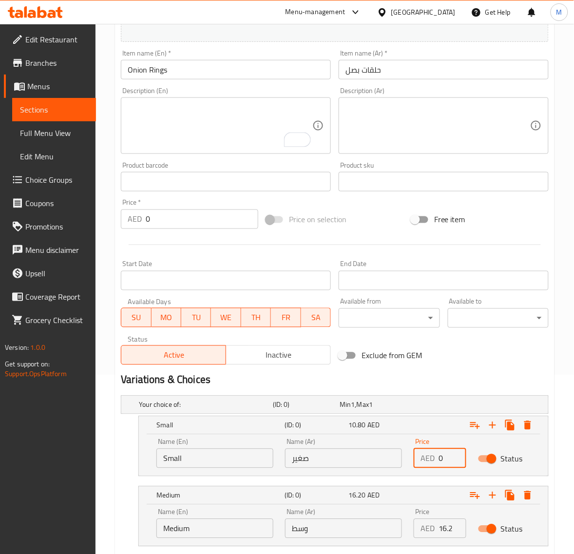
click at [446, 456] on input "0" at bounding box center [453, 458] width 28 height 19
paste input "10.8"
type input "10.80"
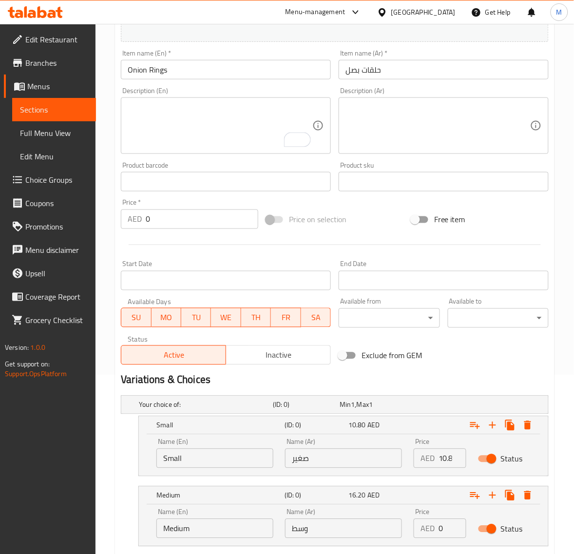
click at [448, 532] on input "0" at bounding box center [453, 528] width 28 height 19
paste input "13.5"
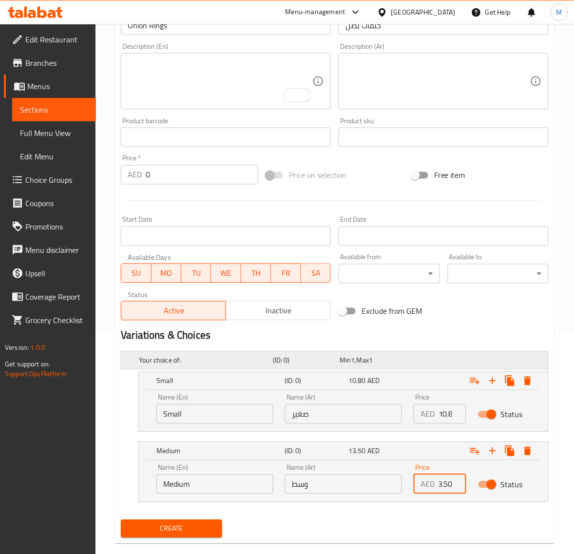
scroll to position [240, 0]
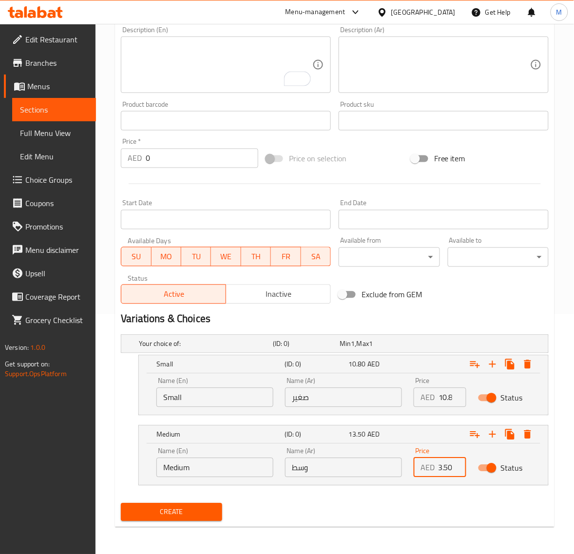
type input "13.50"
click at [210, 515] on span "Create" at bounding box center [171, 512] width 85 height 12
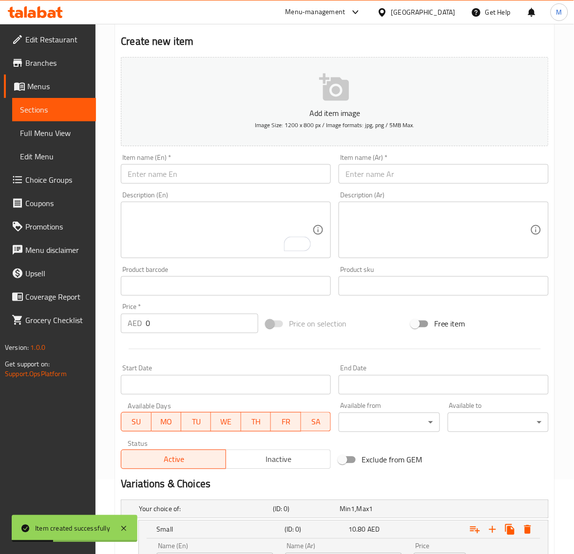
scroll to position [57, 0]
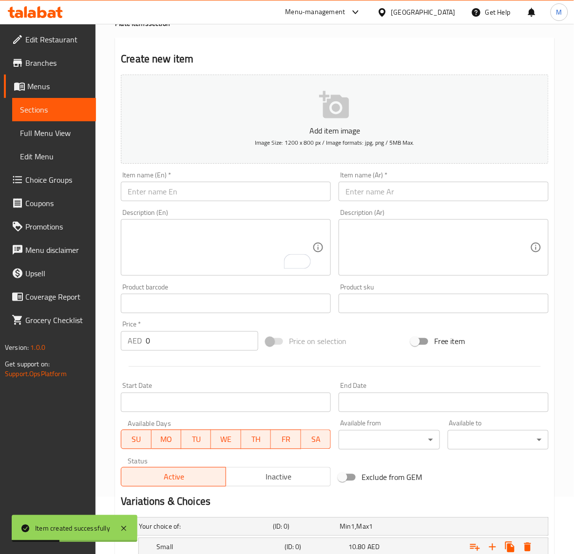
click at [383, 191] on input "text" at bounding box center [444, 191] width 210 height 19
paste input "صحن دجاج نجتس"
click at [371, 194] on input "صحن دجاج نجتس" at bounding box center [444, 191] width 210 height 19
click at [363, 194] on input "صحن دجاج نجتس" at bounding box center [444, 191] width 210 height 19
paste input "text"
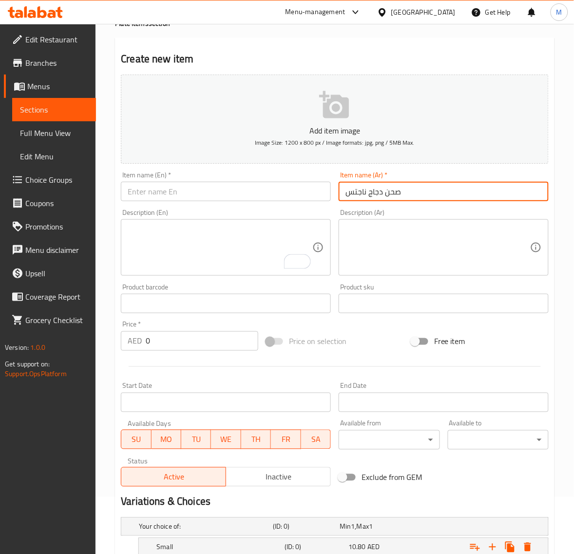
type input "صحن دجاج ناجتس"
click at [417, 189] on input "صحن دجاج ناجتس" at bounding box center [444, 191] width 210 height 19
click at [213, 183] on input "text" at bounding box center [226, 191] width 210 height 19
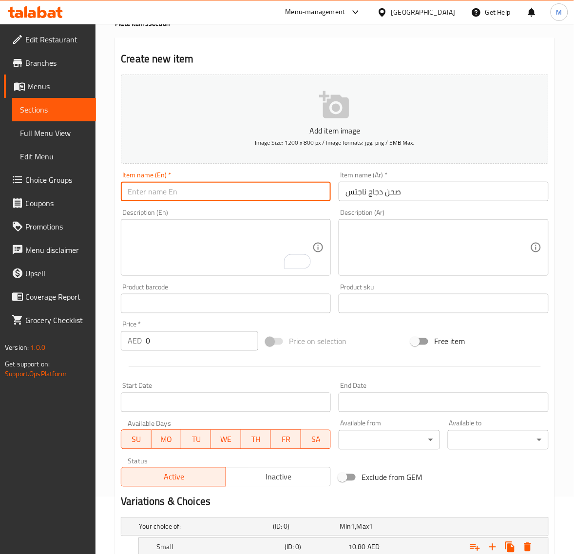
paste input "Chicken nuggets plate"
type input "Chicken Nuggets Plate"
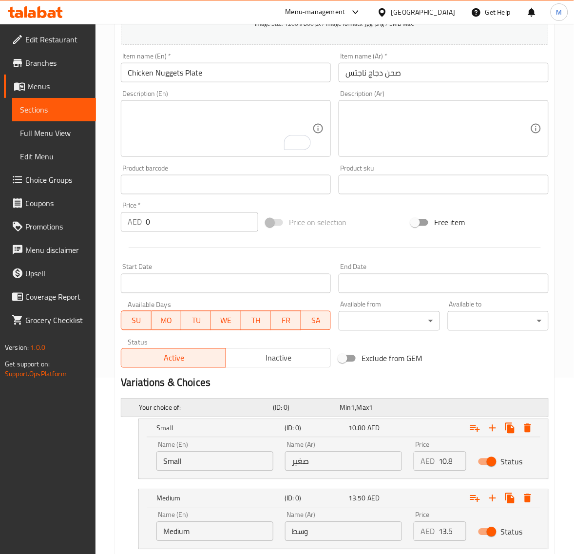
scroll to position [179, 0]
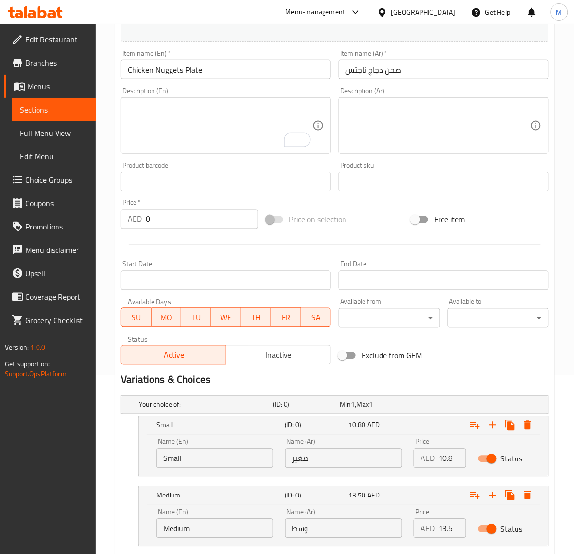
click at [442, 455] on input "10.80" at bounding box center [453, 458] width 28 height 19
paste input "13.5"
type input "13.50"
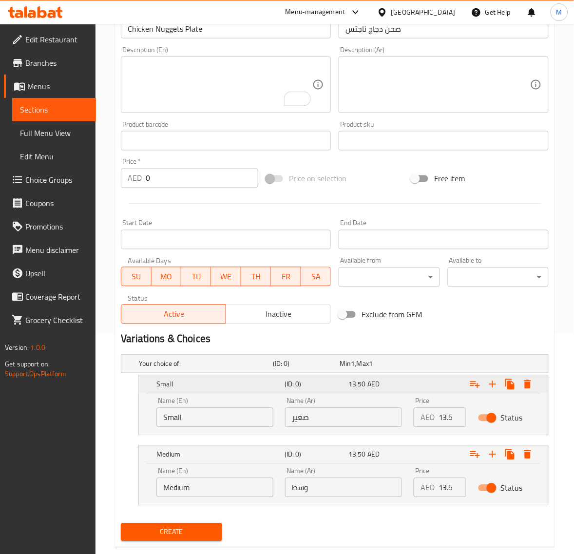
scroll to position [240, 0]
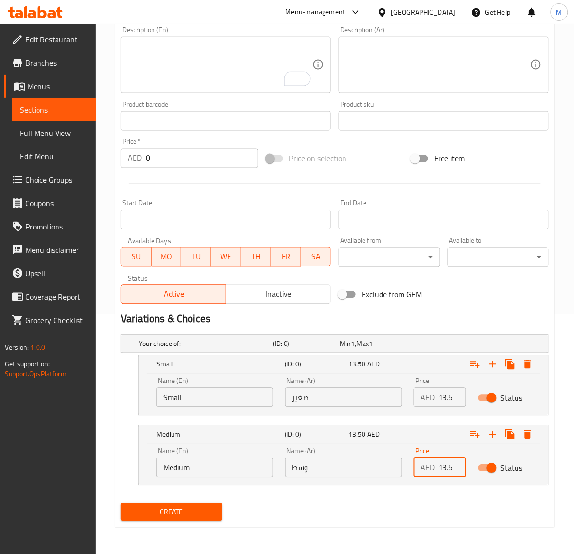
click at [447, 469] on input "13.50" at bounding box center [453, 467] width 28 height 19
paste input "20.25"
type input "20.25"
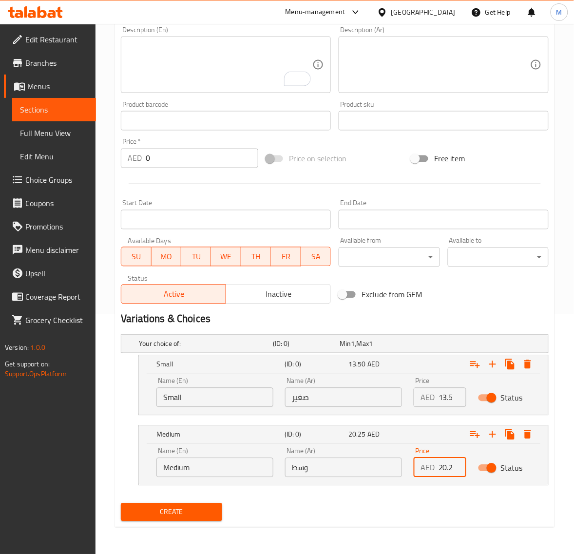
click at [200, 510] on span "Create" at bounding box center [171, 512] width 85 height 12
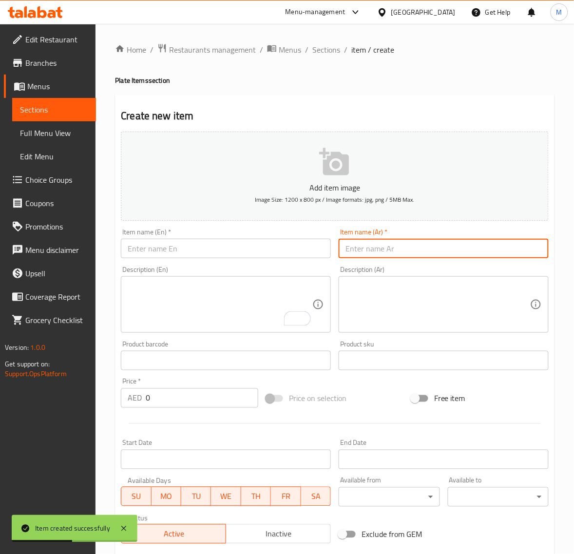
click at [368, 248] on input "text" at bounding box center [444, 248] width 210 height 19
paste input "حلقات بطاطا"
type input "حلقات بطاطا"
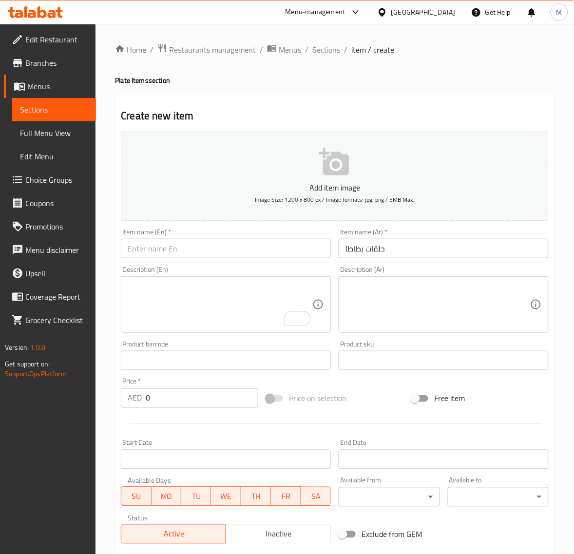
click at [189, 253] on input "text" at bounding box center [226, 248] width 210 height 19
paste input "POTATO RINGS"
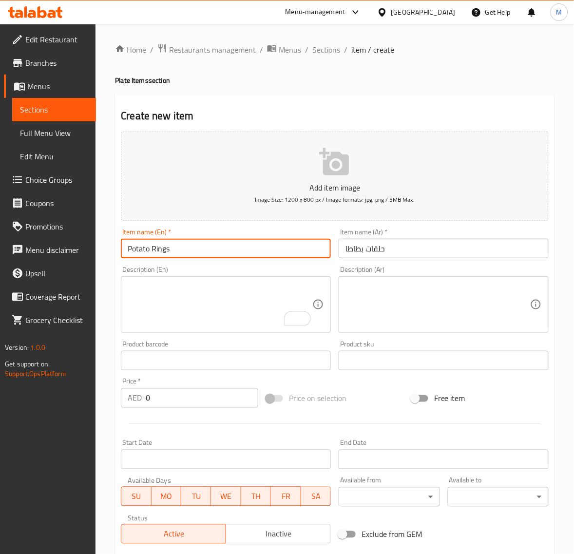
type input "Potato Rings"
click at [115, 363] on div "Create new item Add item image Image Size: 1200 x 800 px / Image formats: jpg, …" at bounding box center [334, 431] width 439 height 672
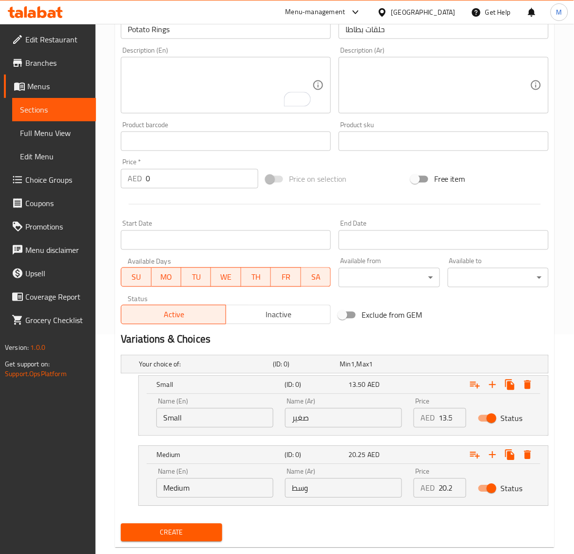
scroll to position [240, 0]
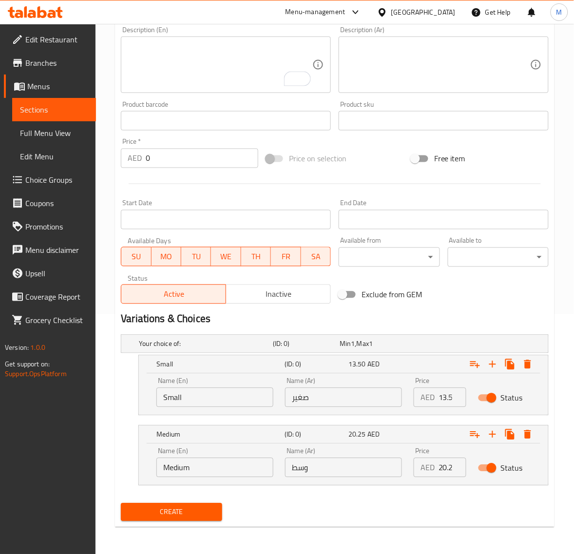
click at [439, 399] on input "13.50" at bounding box center [453, 397] width 28 height 19
paste input "9.45"
type input "9.45"
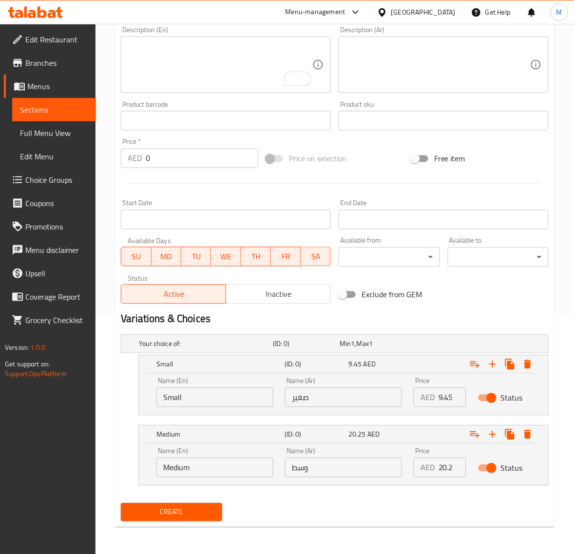
click at [444, 466] on input "20.25" at bounding box center [453, 467] width 28 height 19
paste input "13.5"
type input "13.50"
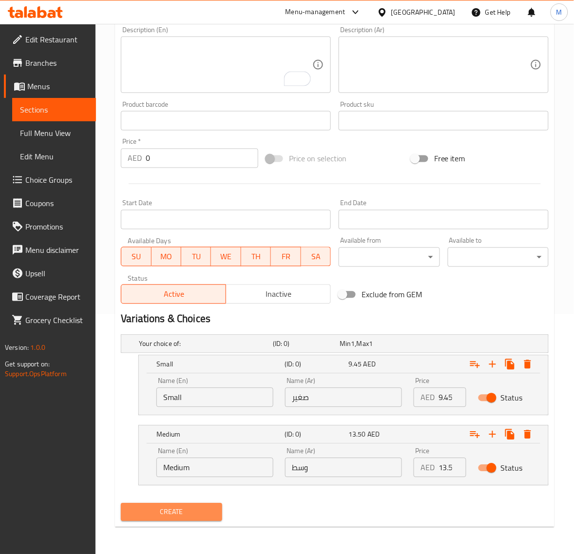
click at [198, 515] on span "Create" at bounding box center [171, 512] width 85 height 12
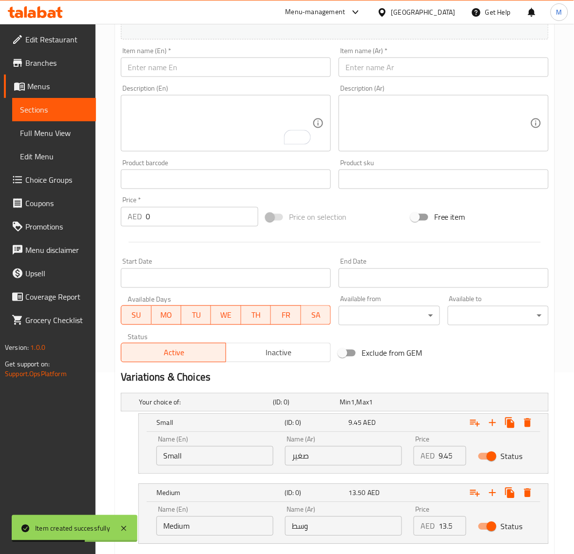
scroll to position [57, 0]
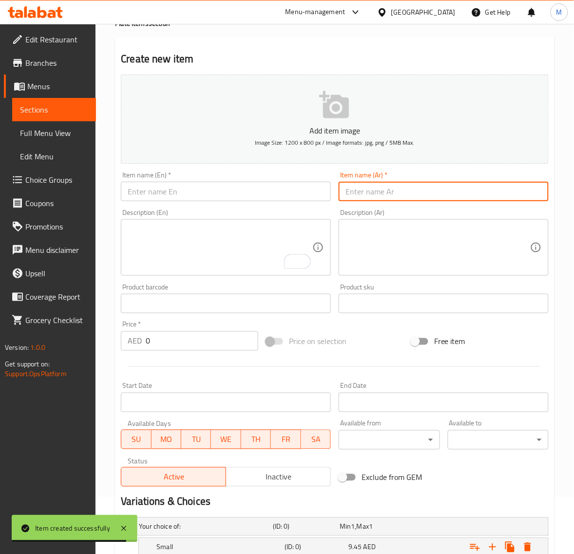
click at [412, 186] on input "text" at bounding box center [444, 191] width 210 height 19
paste input "وجبة أطفال"
type input "وجبة أطفال"
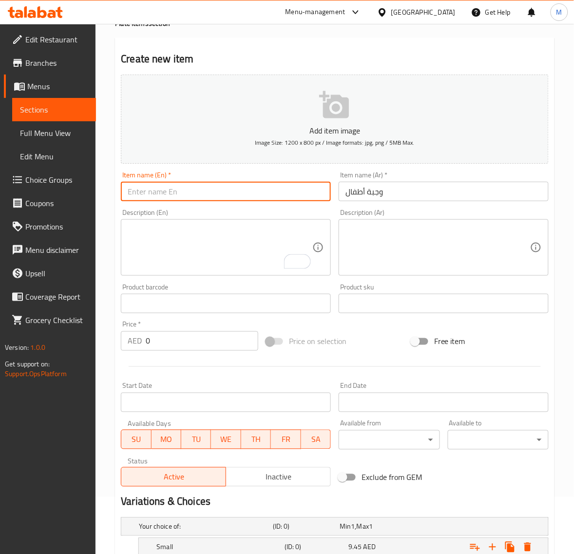
click at [239, 189] on input "text" at bounding box center [226, 191] width 210 height 19
paste input "KIDS MEAL"
type input "Kids Meal"
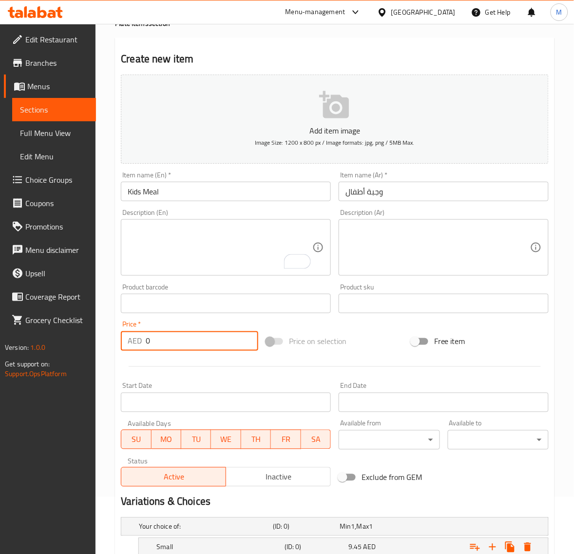
click at [173, 339] on input "0" at bounding box center [202, 340] width 113 height 19
paste input "20.25"
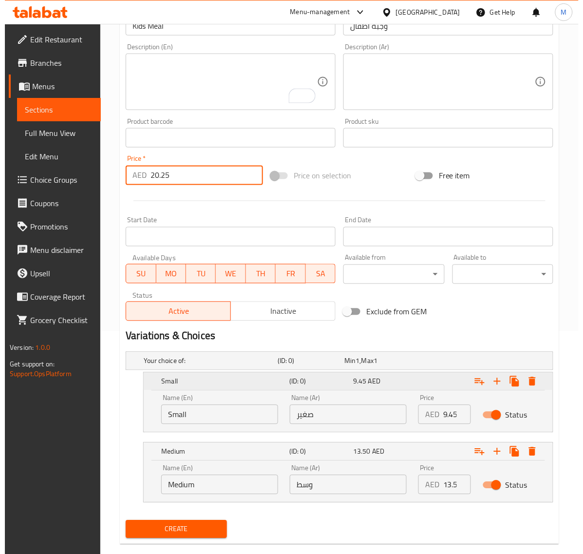
scroll to position [240, 0]
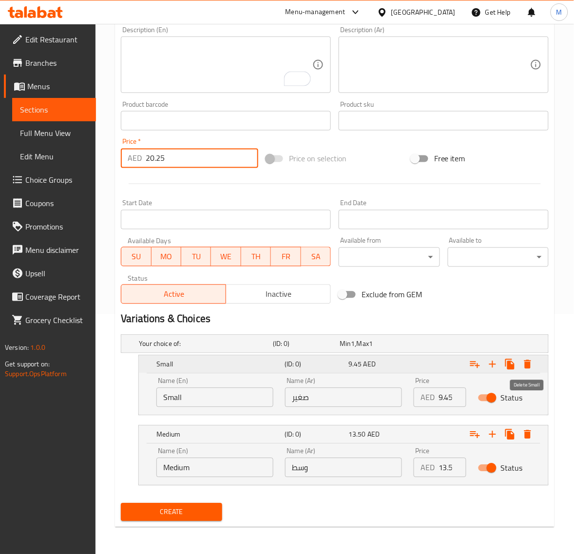
type input "20.25"
click at [530, 364] on icon "Expand" at bounding box center [527, 364] width 7 height 9
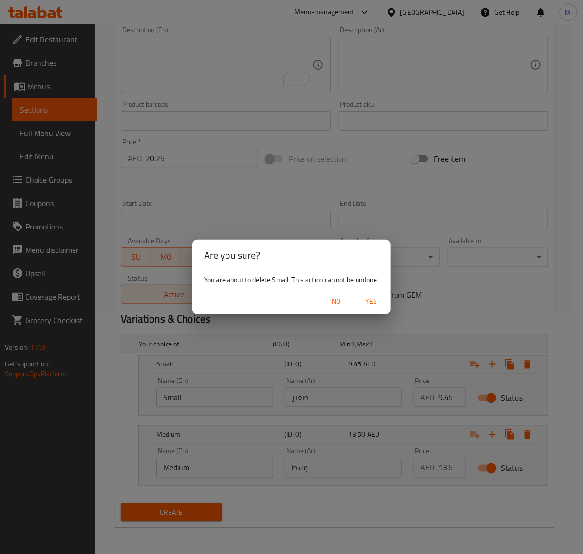
click at [373, 301] on span "Yes" at bounding box center [371, 301] width 23 height 12
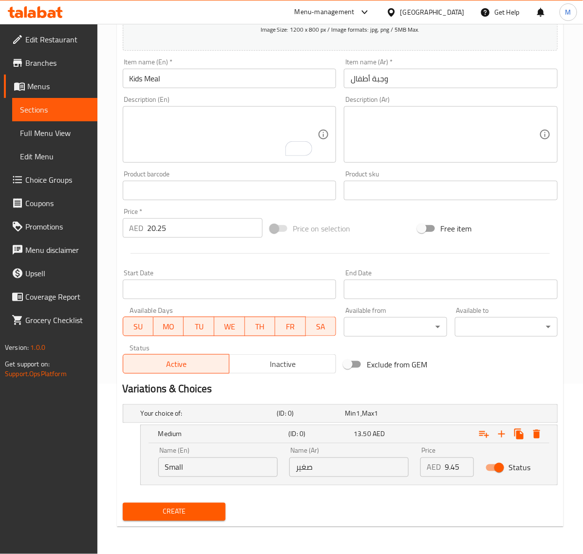
scroll to position [170, 0]
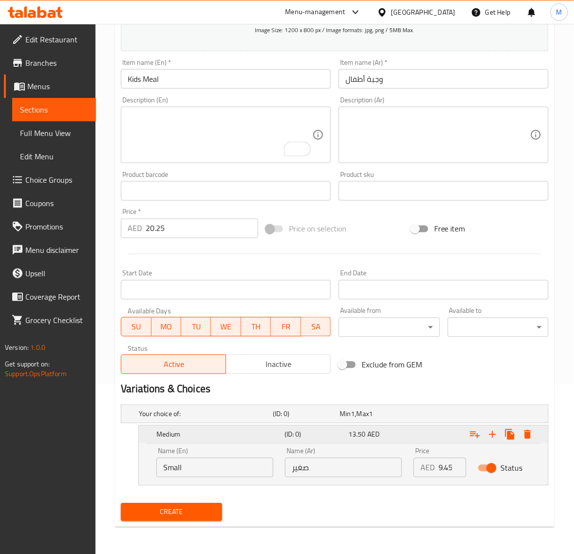
click at [531, 432] on icon "Expand" at bounding box center [528, 435] width 12 height 12
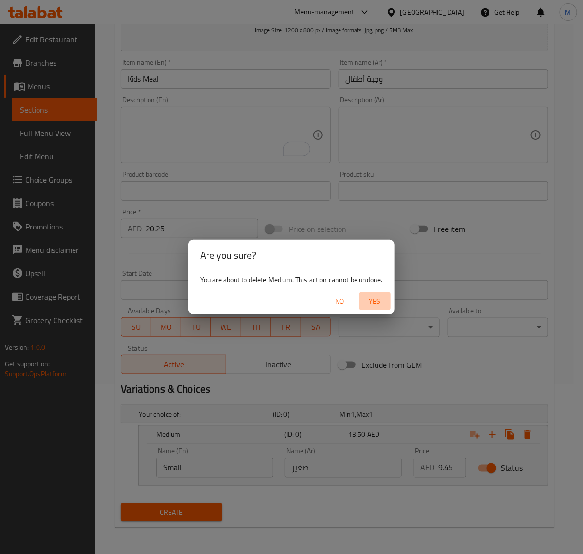
click at [382, 306] on span "Yes" at bounding box center [374, 301] width 23 height 12
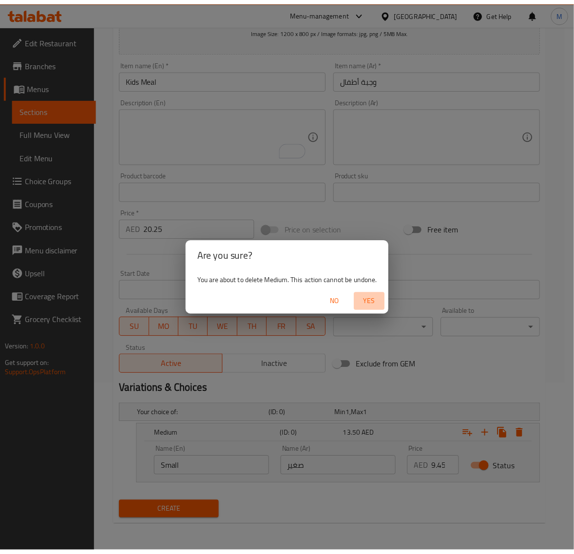
scroll to position [133, 0]
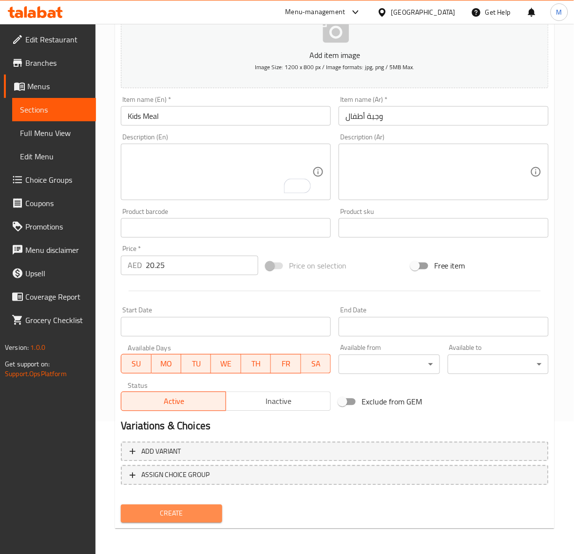
click at [201, 512] on span "Create" at bounding box center [171, 514] width 85 height 12
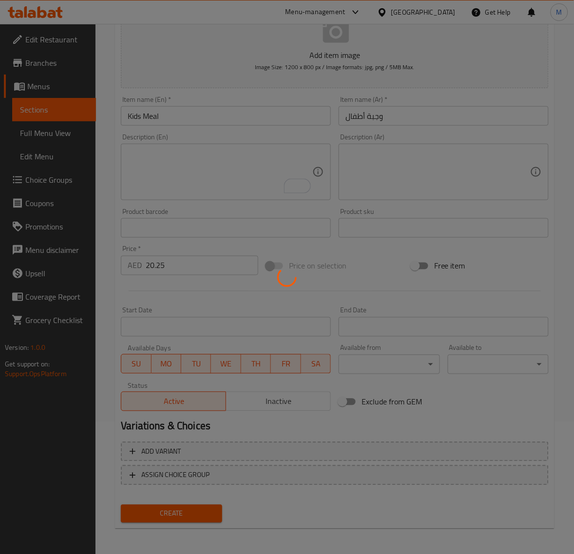
type input "0"
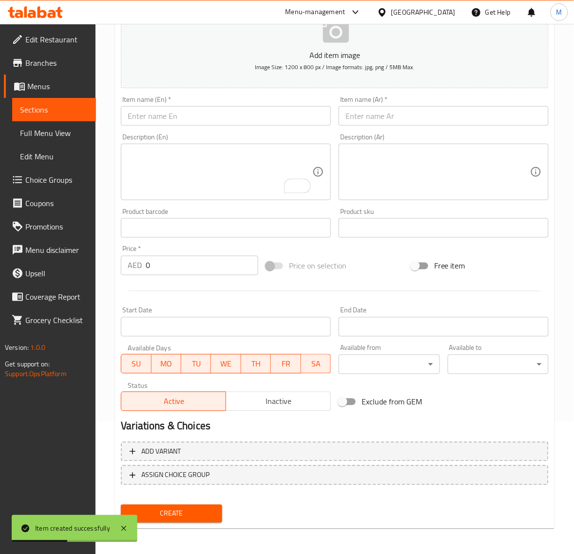
click at [202, 117] on input "text" at bounding box center [226, 115] width 210 height 19
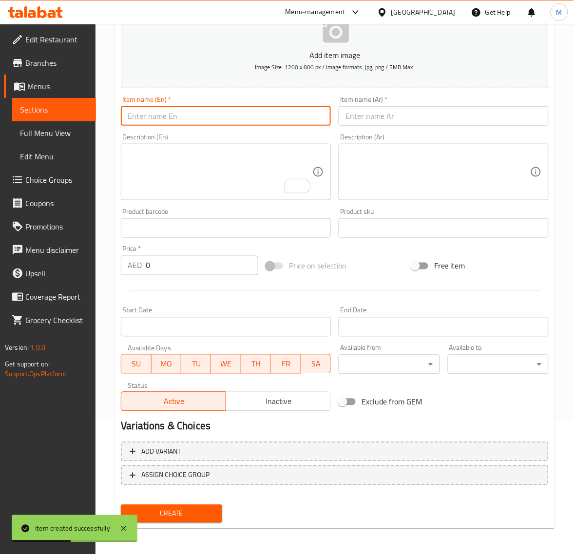
paste input "SAMOOSA"
type input "Samoosa"
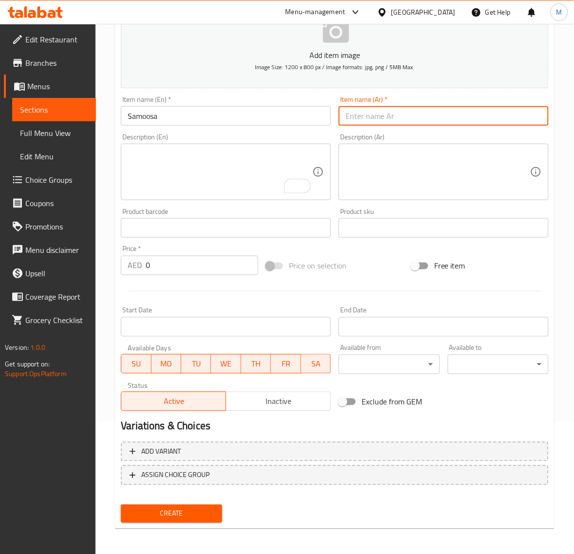
click at [381, 117] on input "text" at bounding box center [444, 115] width 210 height 19
paste input "سمبوس"
type input "سمبوسة"
click at [196, 244] on div "Price   * AED 0 Price *" at bounding box center [189, 261] width 145 height 38
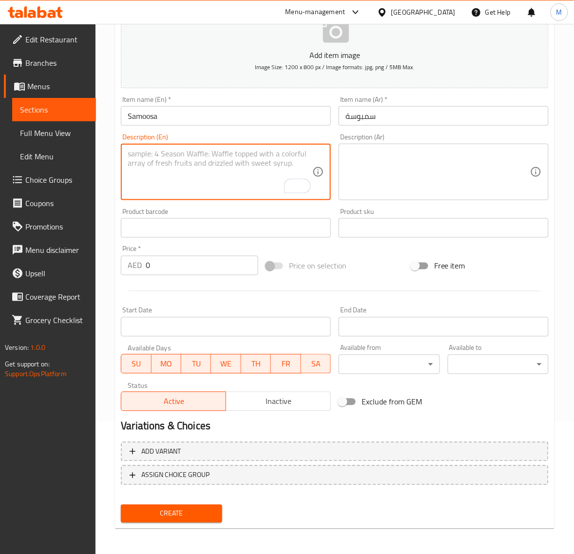
click at [220, 172] on textarea "To enrich screen reader interactions, please activate Accessibility in Grammarl…" at bounding box center [220, 172] width 185 height 46
paste textarea "Samoosa – Crispy, golden pockets filled with spiced potatoes, peas, and savory …"
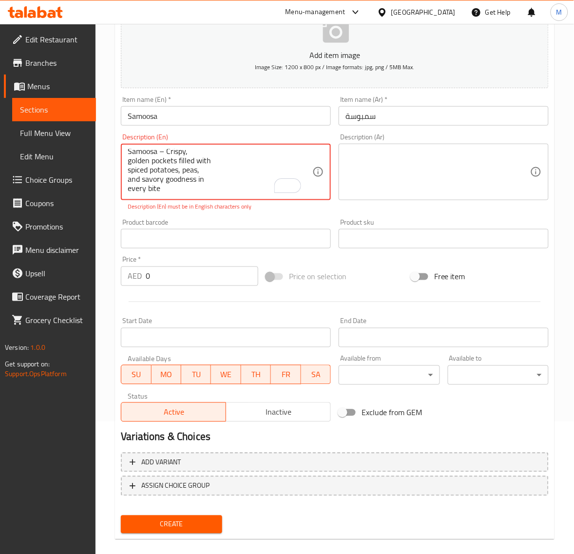
scroll to position [0, 0]
drag, startPoint x: 166, startPoint y: 155, endPoint x: 115, endPoint y: 156, distance: 50.7
click at [115, 156] on div "Create new item Add item image Image Size: 1200 x 800 px / Image formats: jpg, …" at bounding box center [334, 251] width 439 height 578
drag, startPoint x: 153, startPoint y: 156, endPoint x: 166, endPoint y: 156, distance: 13.2
click at [153, 156] on textarea "Samoosa – Crispy, golden pockets filled with spiced potatoes, peas, and savory …" at bounding box center [220, 172] width 185 height 46
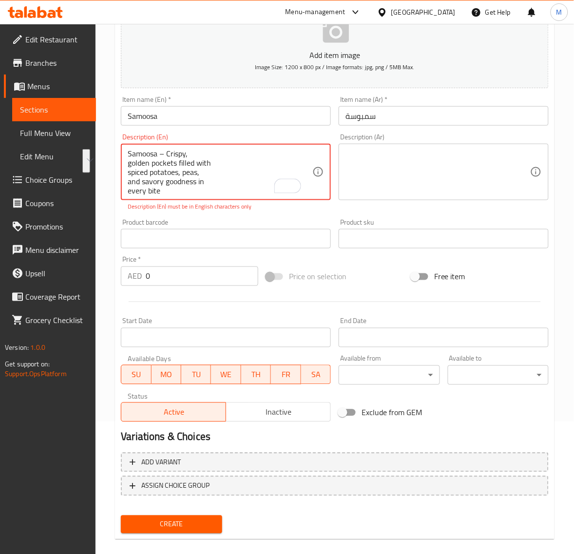
click at [168, 154] on textarea "Samoosa – Crispy, golden pockets filled with spiced potatoes, peas, and savory …" at bounding box center [220, 172] width 185 height 46
drag, startPoint x: 164, startPoint y: 154, endPoint x: 123, endPoint y: 154, distance: 40.9
click at [123, 154] on div "Samoosa – Crispy, golden pockets filled with spiced potatoes, peas, and savory …" at bounding box center [226, 172] width 210 height 57
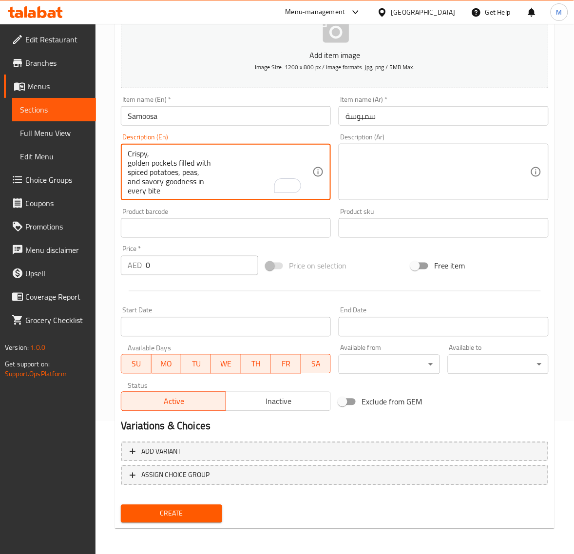
click at [130, 165] on textarea "Crispy, golden pockets filled with spiced potatoes, peas, and savory goodness i…" at bounding box center [220, 172] width 185 height 46
click at [128, 161] on textarea "Crispy, golden pockets filled with spiced potatoes, peas, and savory goodness i…" at bounding box center [220, 172] width 185 height 46
click at [128, 163] on textarea "Crispy, golden pockets filled with spiced potatoes, peas, and savory goodness i…" at bounding box center [220, 172] width 185 height 46
click at [128, 174] on textarea "Crispy, golden pockets filled with spiced potatoes, peas, and savory goodness i…" at bounding box center [220, 172] width 185 height 46
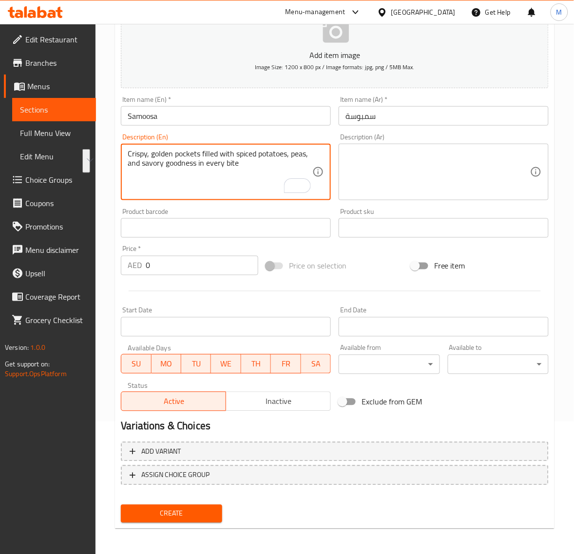
type textarea "Crispy, golden pockets filled with spiced potatoes, peas, and savory goodness i…"
click at [385, 164] on textarea at bounding box center [437, 172] width 185 height 46
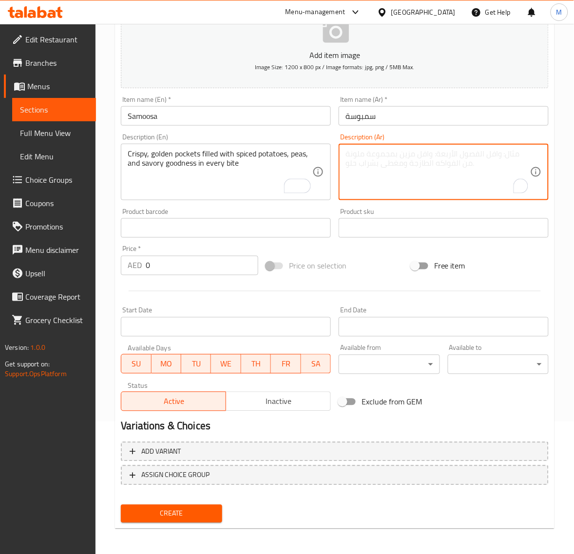
paste textarea "جيوب مقرمشة ذهبية اللون مليئة بالبطاطس المتبلة والبازلاء والجودة اللذيذة في كل …"
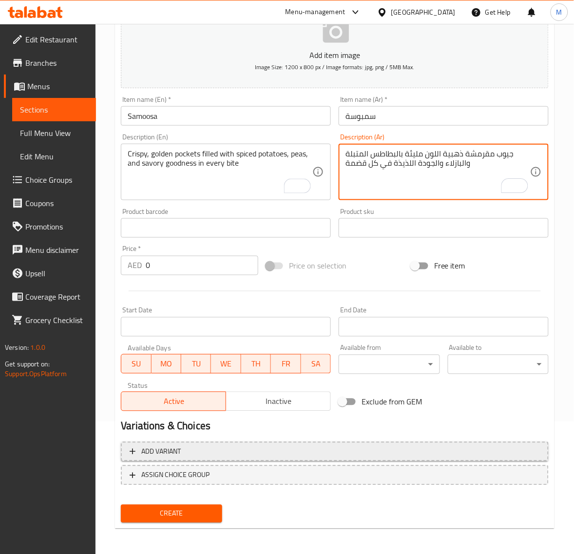
type textarea "جيوب مقرمشة ذهبية اللون مليئة بالبطاطس المتبلة والبازلاء والجودة اللذيذة في كل …"
click at [342, 452] on span "Add variant" at bounding box center [335, 452] width 410 height 12
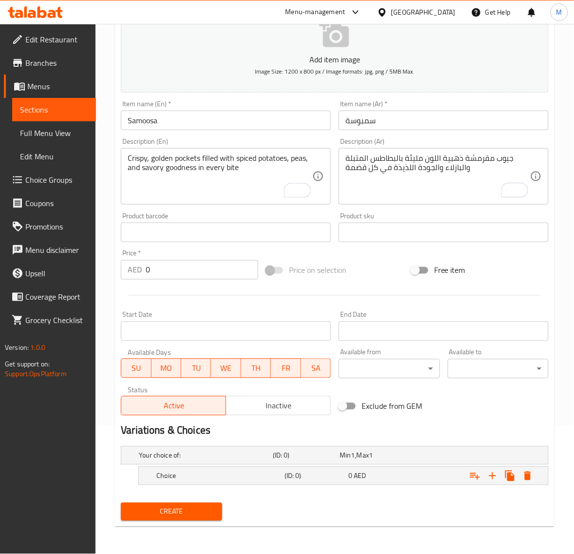
scroll to position [128, 0]
drag, startPoint x: 491, startPoint y: 476, endPoint x: 484, endPoint y: 477, distance: 7.6
click at [492, 476] on icon "Expand" at bounding box center [493, 477] width 12 height 12
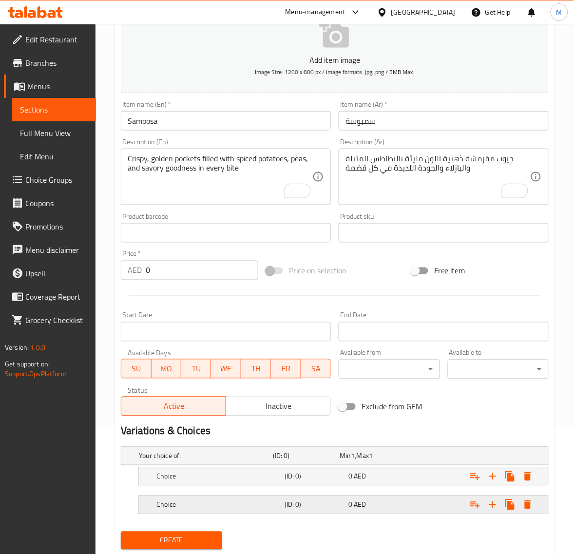
click at [400, 501] on div "0 AED" at bounding box center [378, 505] width 60 height 10
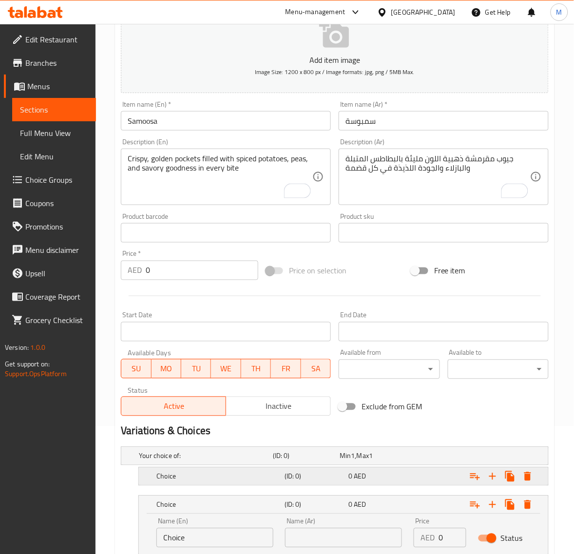
click at [391, 474] on div "0 AED" at bounding box center [378, 477] width 60 height 10
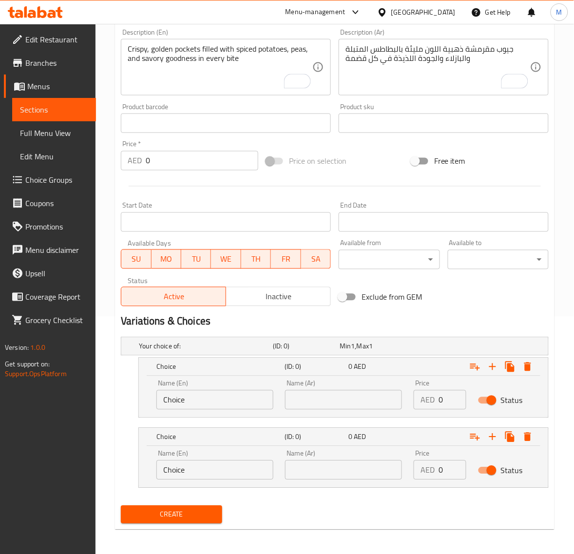
scroll to position [240, 0]
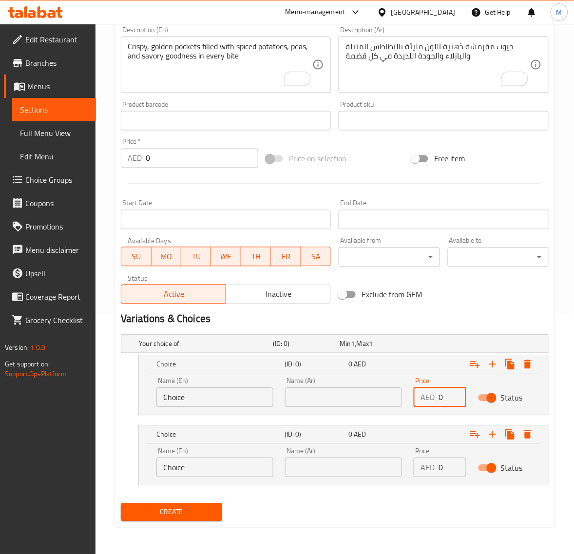
click at [448, 400] on input "0" at bounding box center [453, 397] width 28 height 19
paste input "6.75"
type input "6.75"
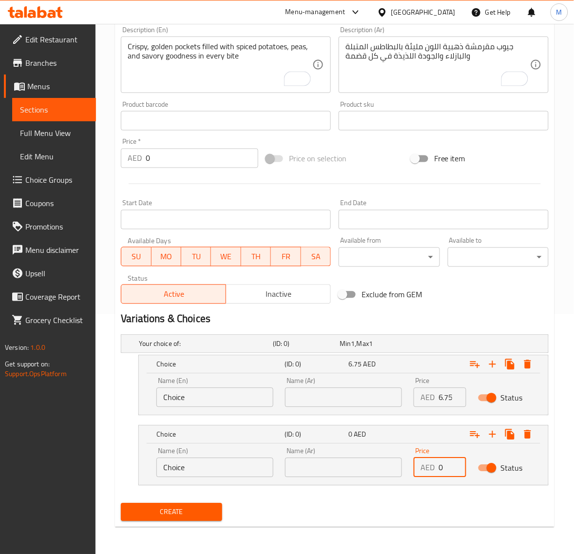
click at [446, 468] on input "0" at bounding box center [453, 467] width 28 height 19
paste input "13.5"
type input "13.50"
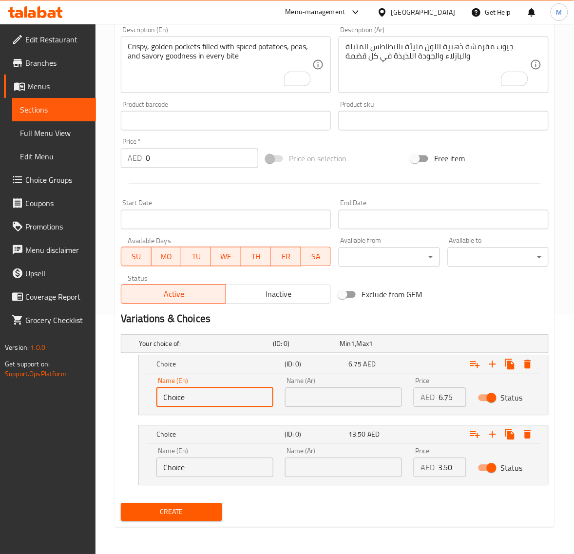
scroll to position [0, 0]
click at [217, 399] on input "Choice" at bounding box center [214, 397] width 117 height 19
click at [215, 400] on input "text" at bounding box center [214, 397] width 117 height 19
type input "Small"
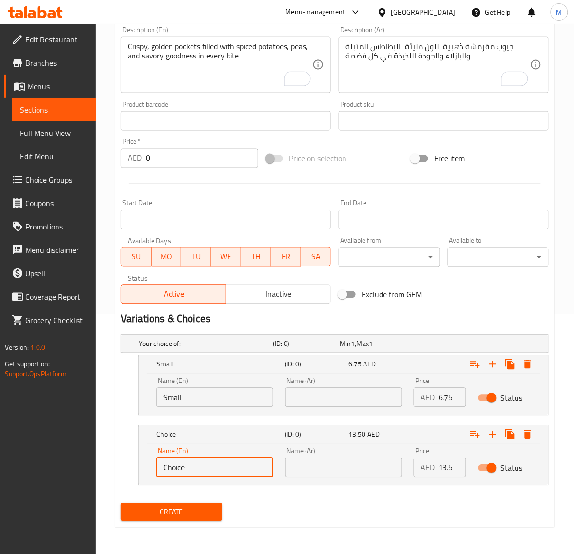
drag, startPoint x: 207, startPoint y: 464, endPoint x: 154, endPoint y: 464, distance: 53.1
click at [154, 464] on div "Name (En) Choice Name (En)" at bounding box center [215, 462] width 129 height 41
click at [180, 470] on input "text" at bounding box center [214, 467] width 117 height 19
type input "Medium"
click at [318, 396] on input "text" at bounding box center [343, 397] width 117 height 19
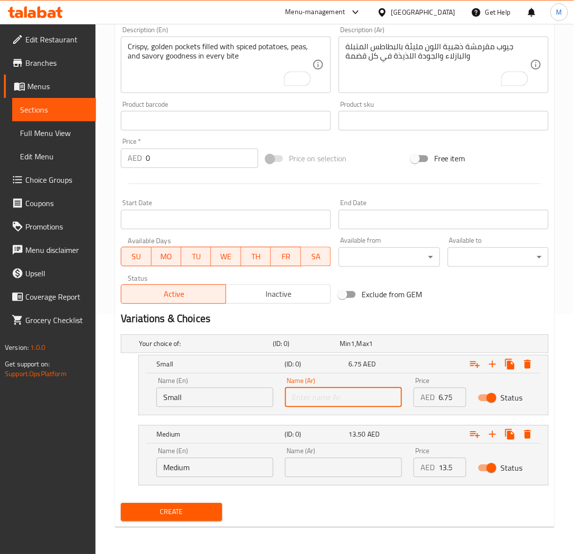
type input "صغير"
click at [322, 466] on input "text" at bounding box center [343, 467] width 117 height 19
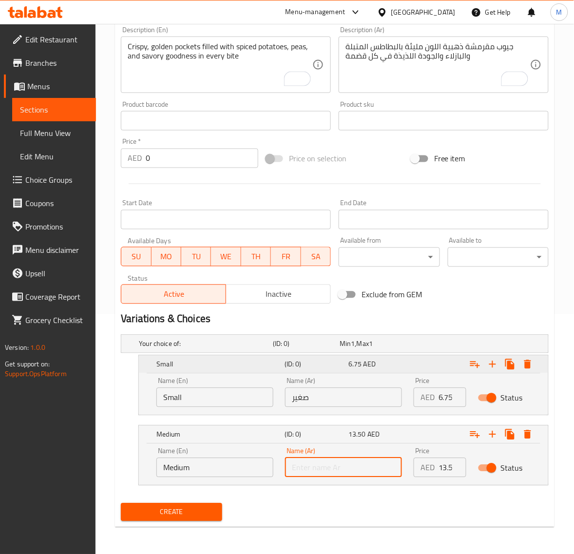
type input "وسط"
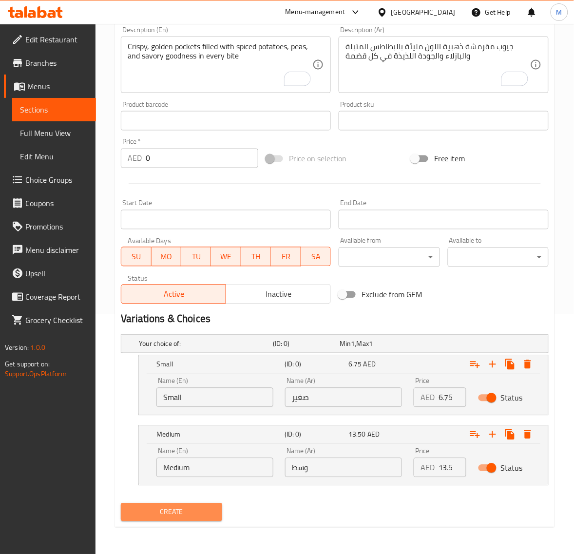
click at [206, 509] on span "Create" at bounding box center [171, 512] width 85 height 12
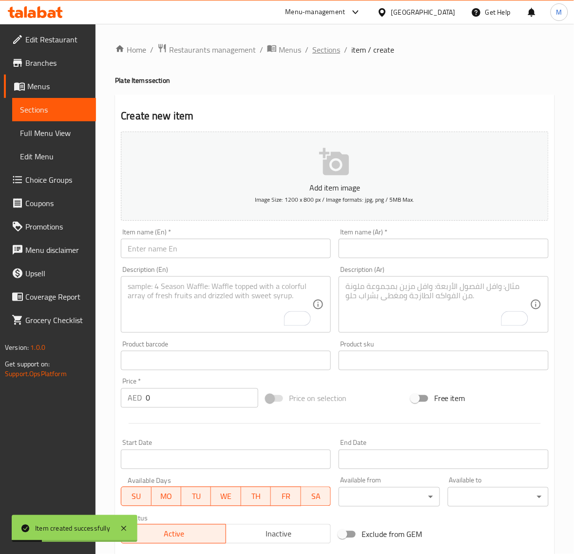
click at [324, 54] on span "Sections" at bounding box center [326, 50] width 28 height 12
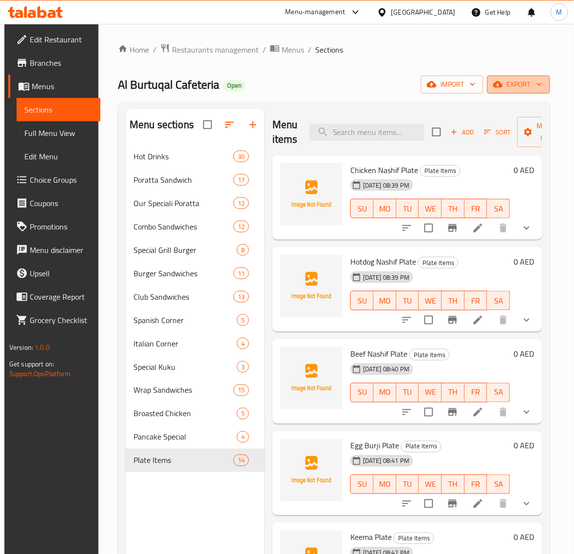
click at [516, 88] on span "export" at bounding box center [518, 84] width 47 height 12
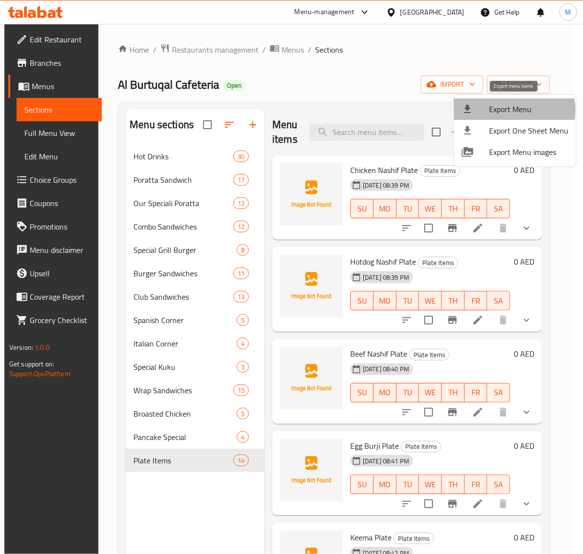
click at [512, 110] on span "Export Menu" at bounding box center [528, 109] width 79 height 12
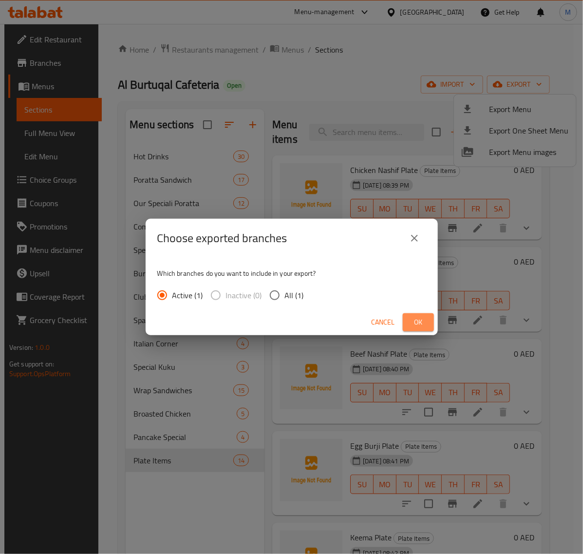
click at [412, 321] on span "Ok" at bounding box center [419, 322] width 16 height 12
